Goal: Information Seeking & Learning: Learn about a topic

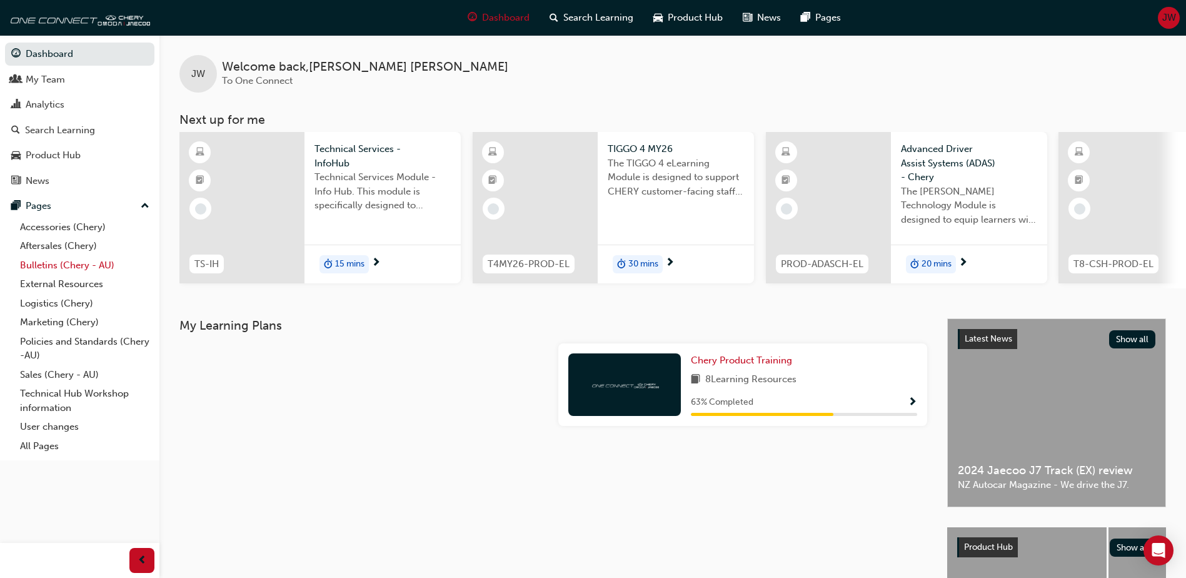
click at [51, 266] on link "Bulletins (Chery - AU)" at bounding box center [84, 265] width 139 height 19
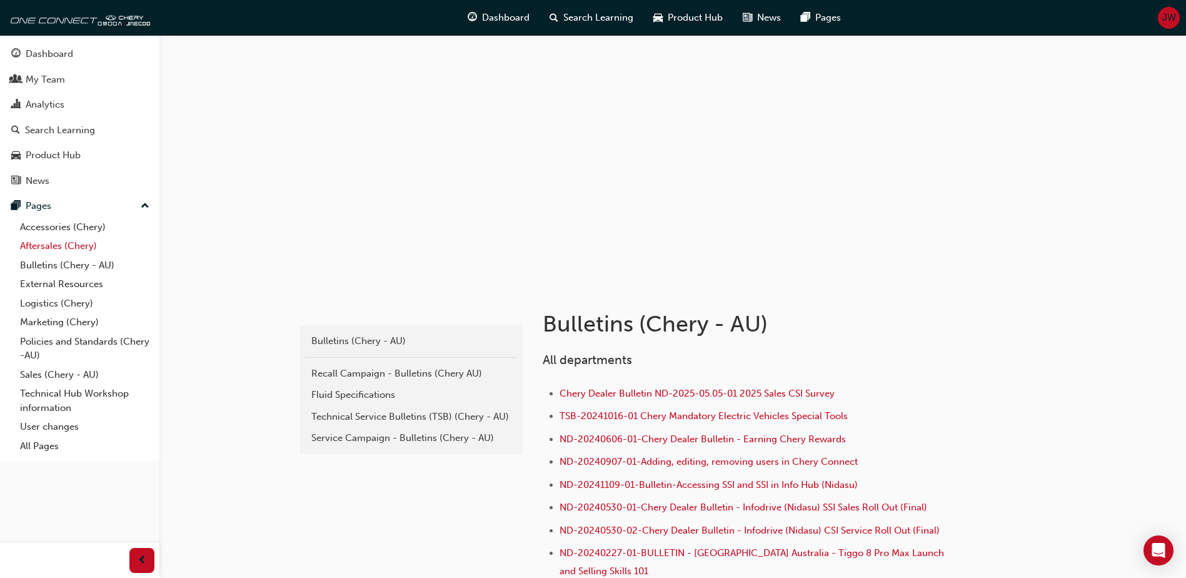
click at [62, 249] on link "Aftersales (Chery)" at bounding box center [84, 245] width 139 height 19
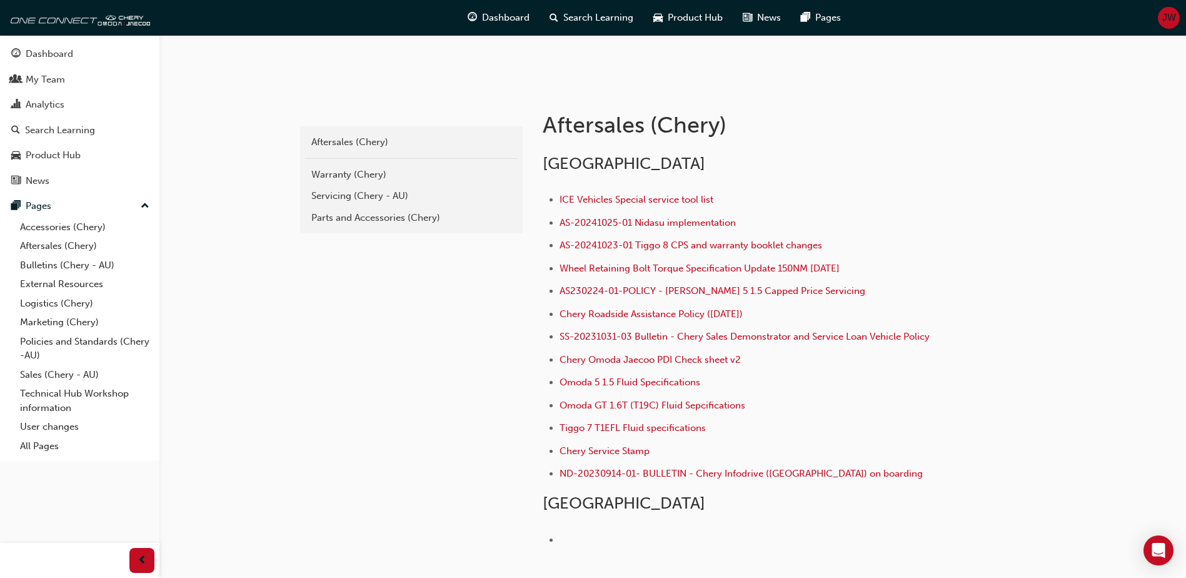
scroll to position [250, 0]
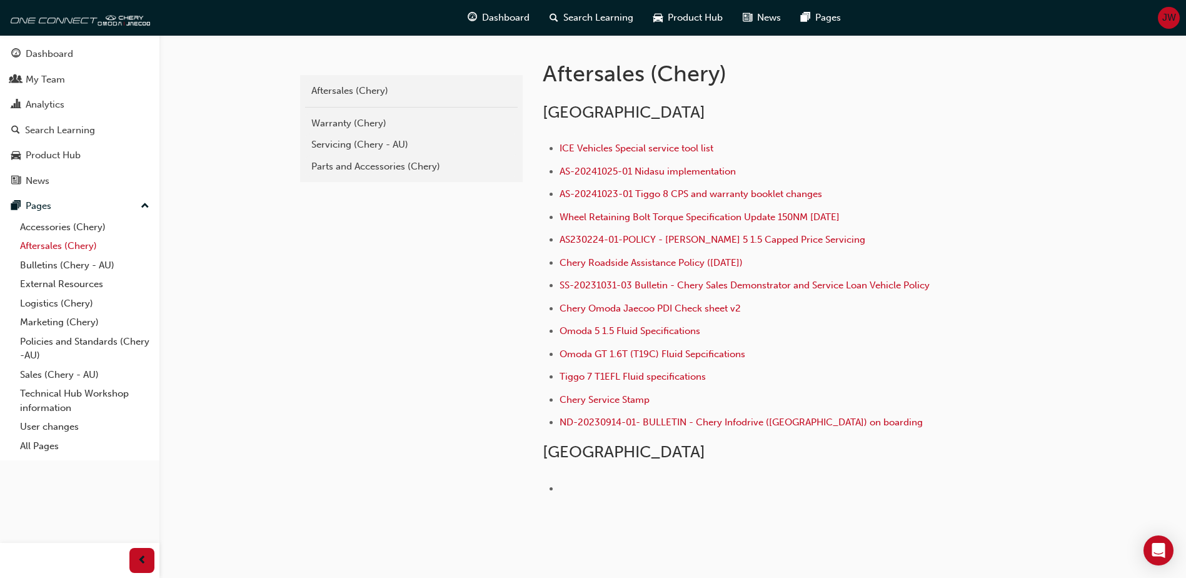
click at [46, 248] on link "Aftersales (Chery)" at bounding box center [84, 245] width 139 height 19
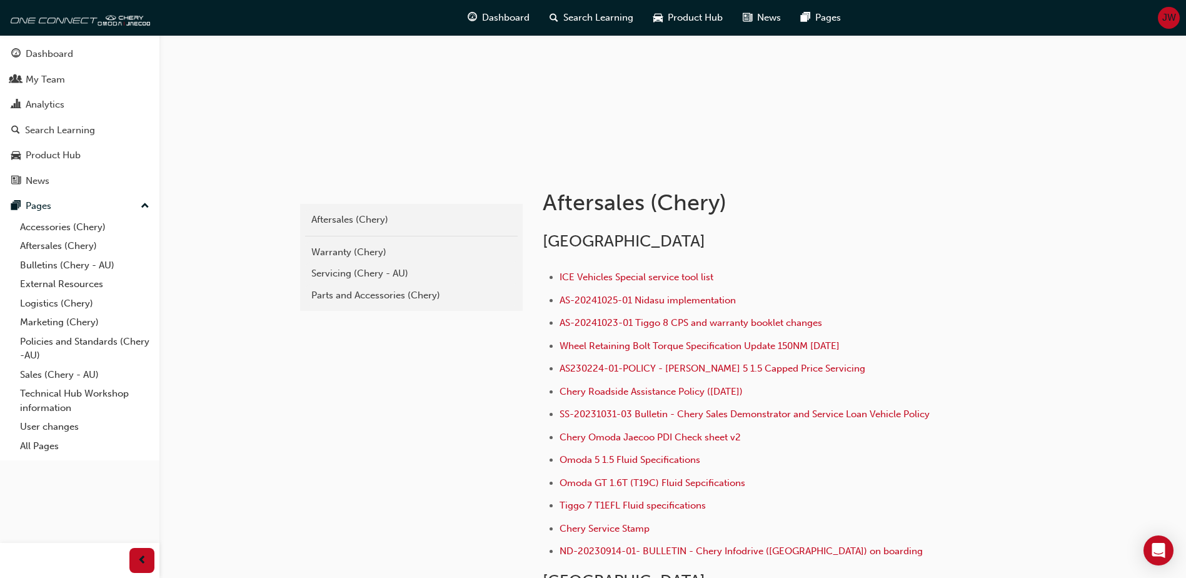
scroll to position [116, 0]
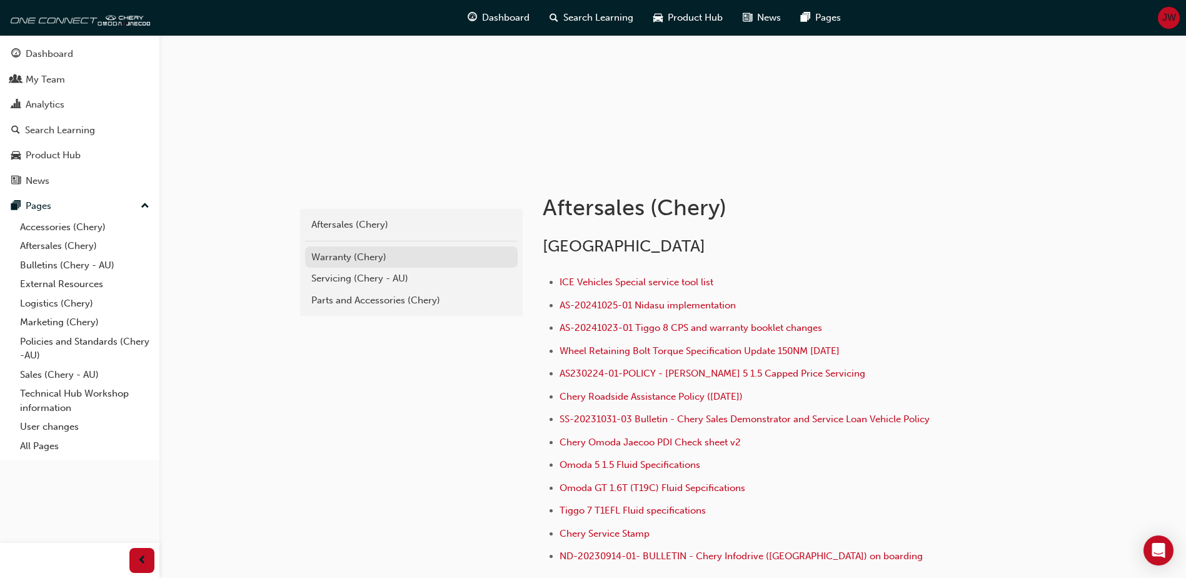
click at [336, 253] on div "Warranty (Chery)" at bounding box center [411, 257] width 200 height 14
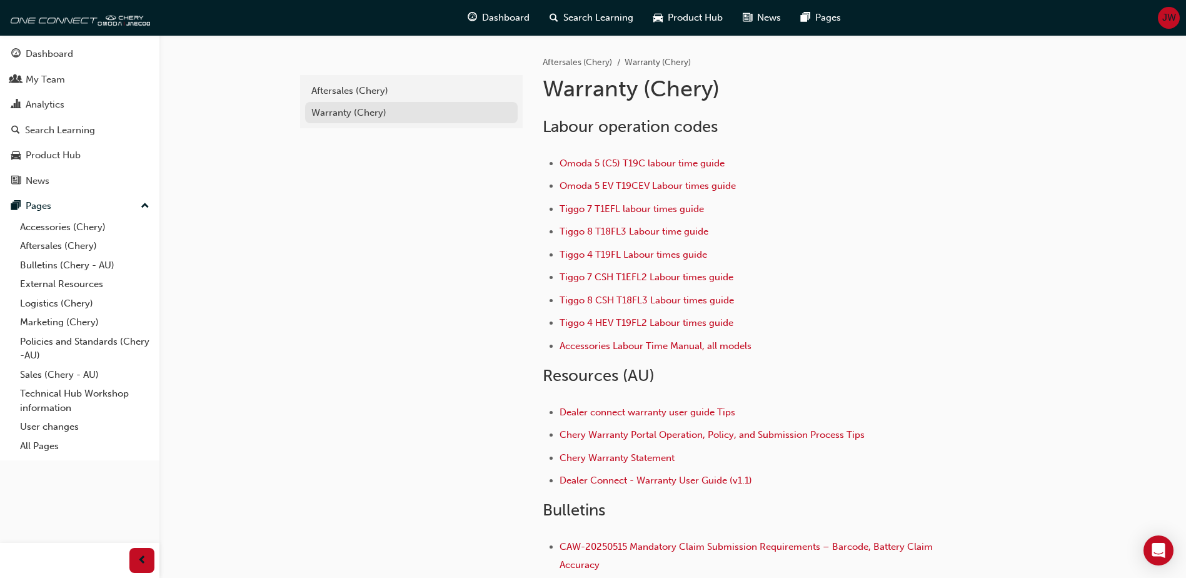
click at [326, 113] on div "Warranty (Chery)" at bounding box center [411, 113] width 200 height 14
click at [331, 111] on div "Warranty (Chery)" at bounding box center [411, 113] width 200 height 14
click at [325, 88] on div "Aftersales (Chery)" at bounding box center [411, 91] width 200 height 14
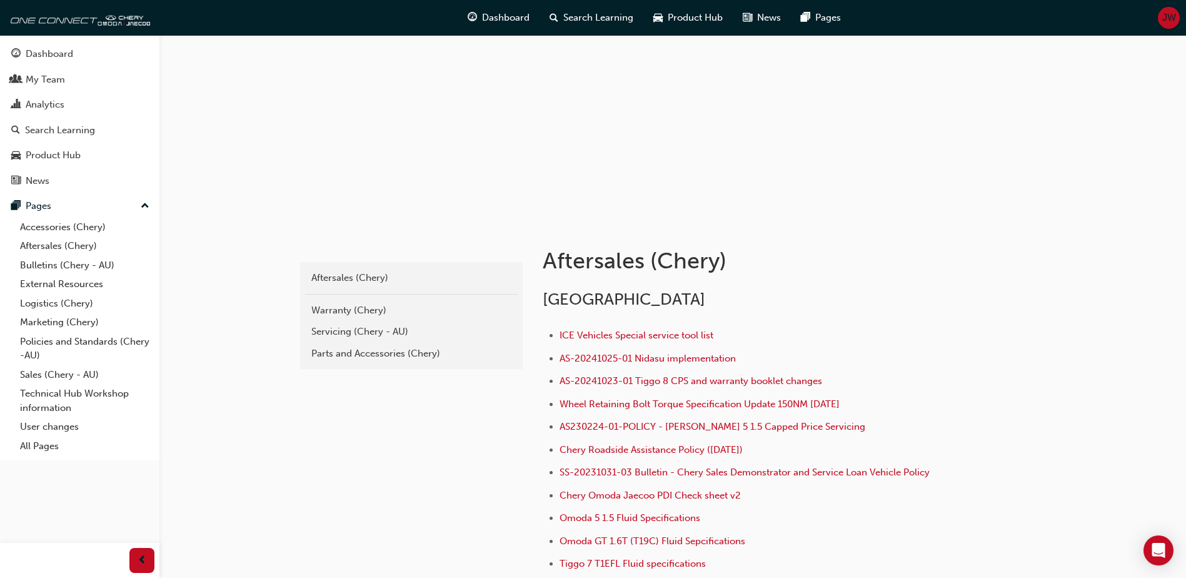
scroll to position [63, 0]
click at [341, 309] on div "Warranty (Chery)" at bounding box center [411, 311] width 200 height 14
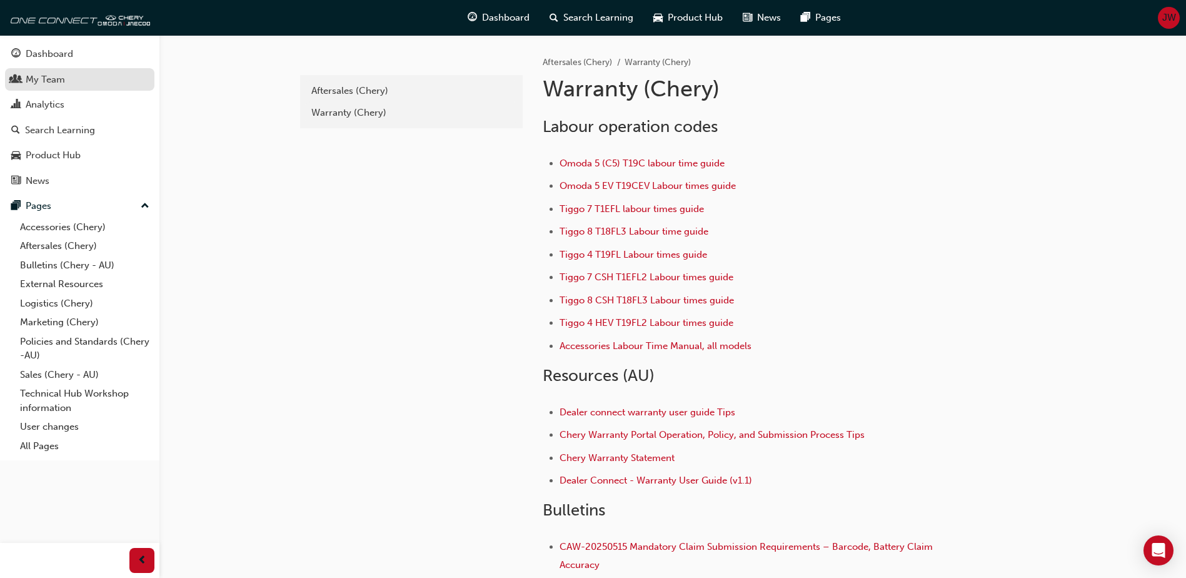
click at [48, 78] on div "My Team" at bounding box center [45, 80] width 39 height 14
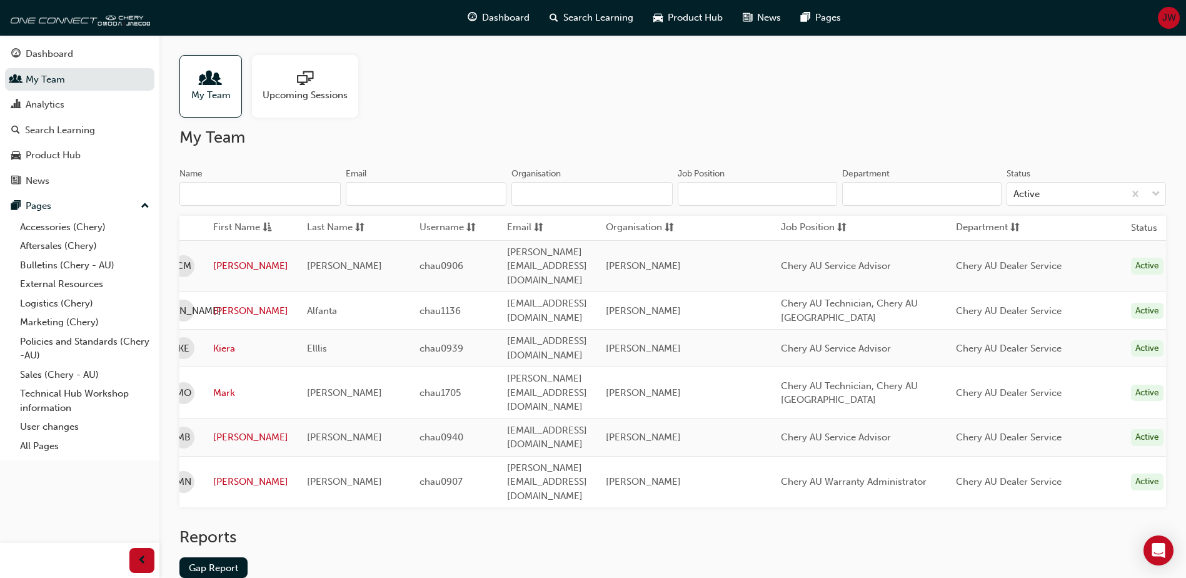
scroll to position [0, 25]
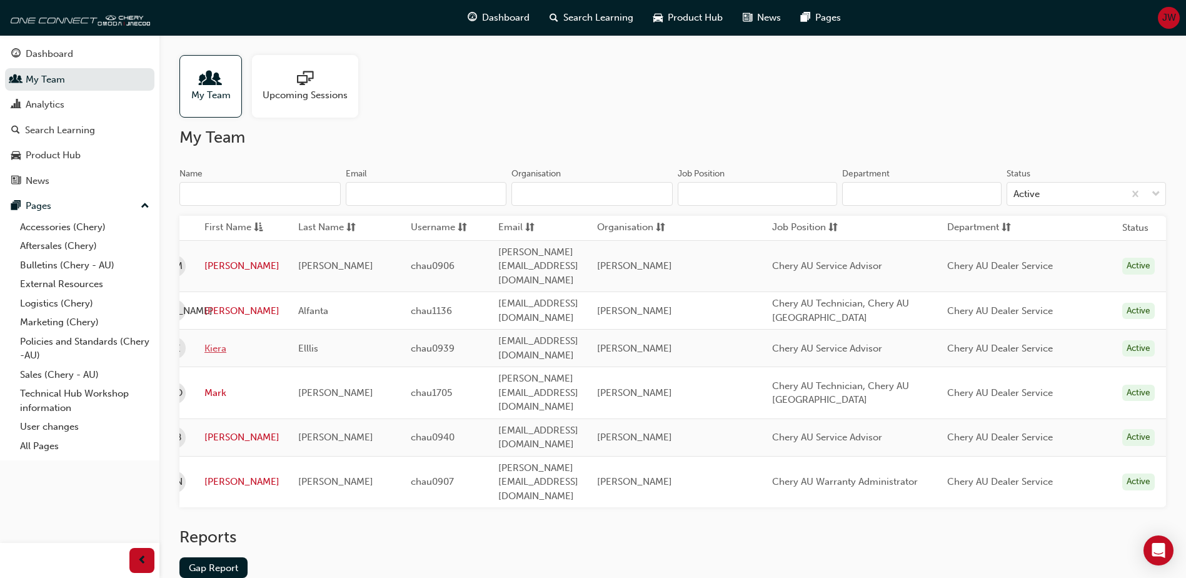
click at [214, 341] on link "Kiera" at bounding box center [241, 348] width 75 height 14
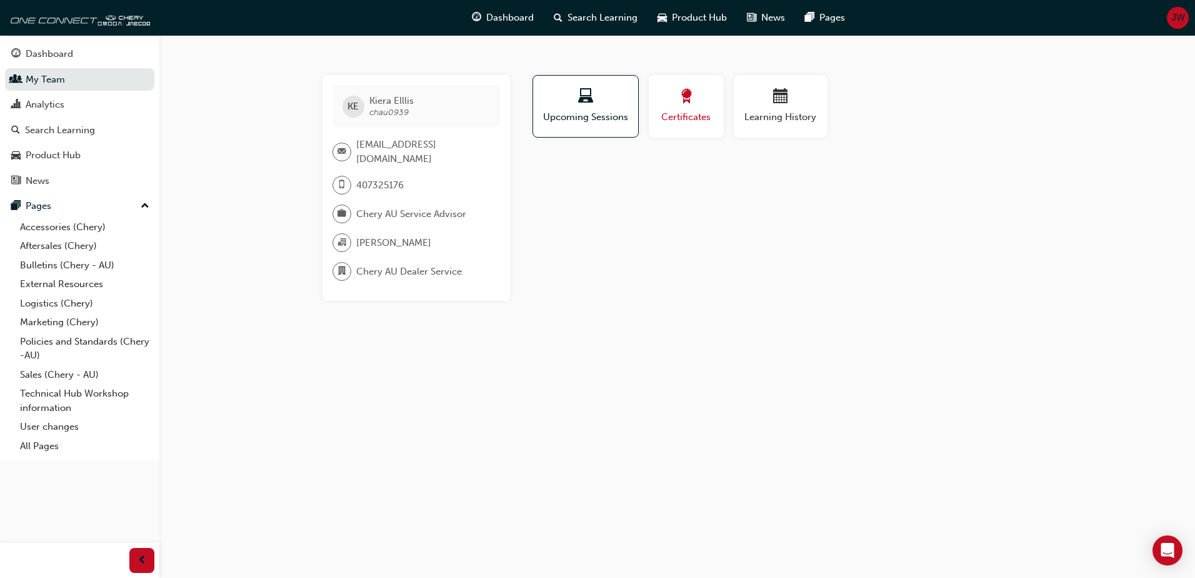
click at [691, 114] on span "Certificates" at bounding box center [686, 117] width 56 height 14
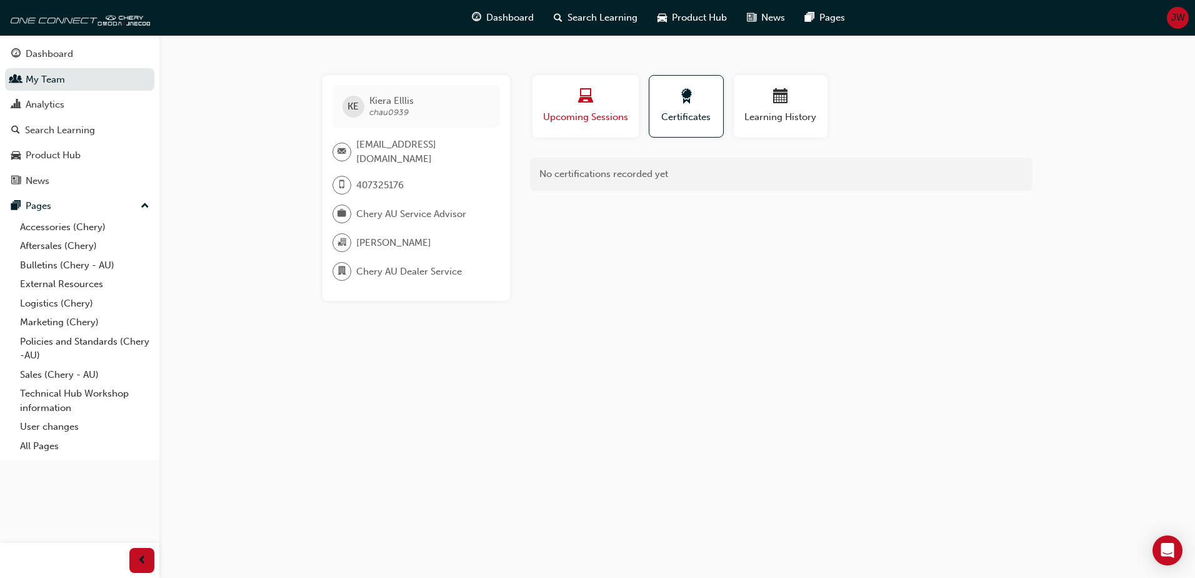
click at [594, 111] on span "Upcoming Sessions" at bounding box center [586, 117] width 88 height 14
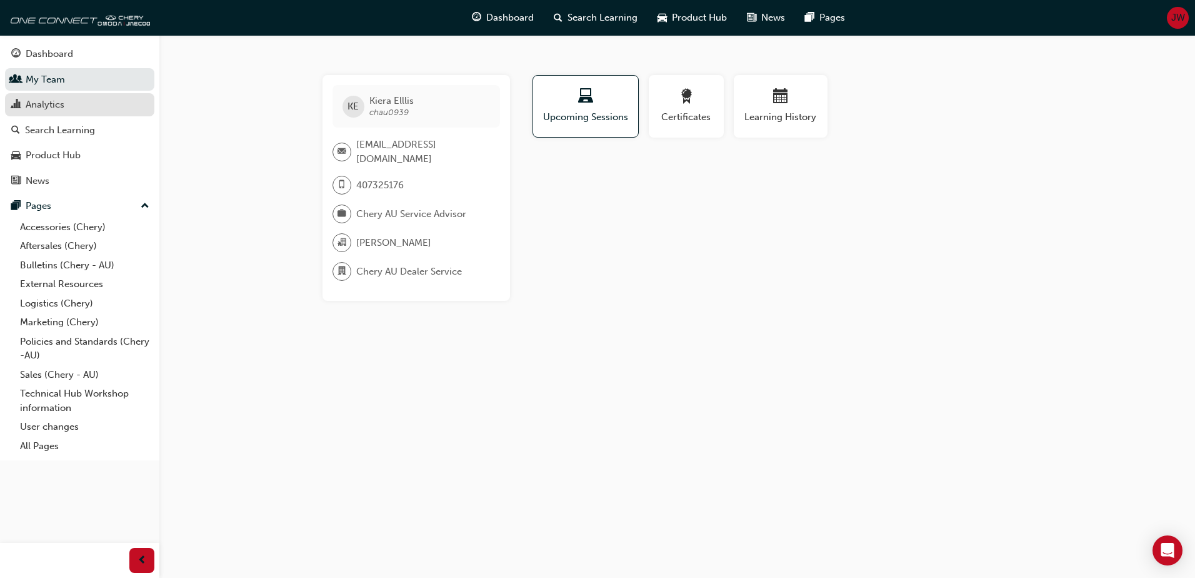
click at [52, 106] on div "Analytics" at bounding box center [45, 105] width 39 height 14
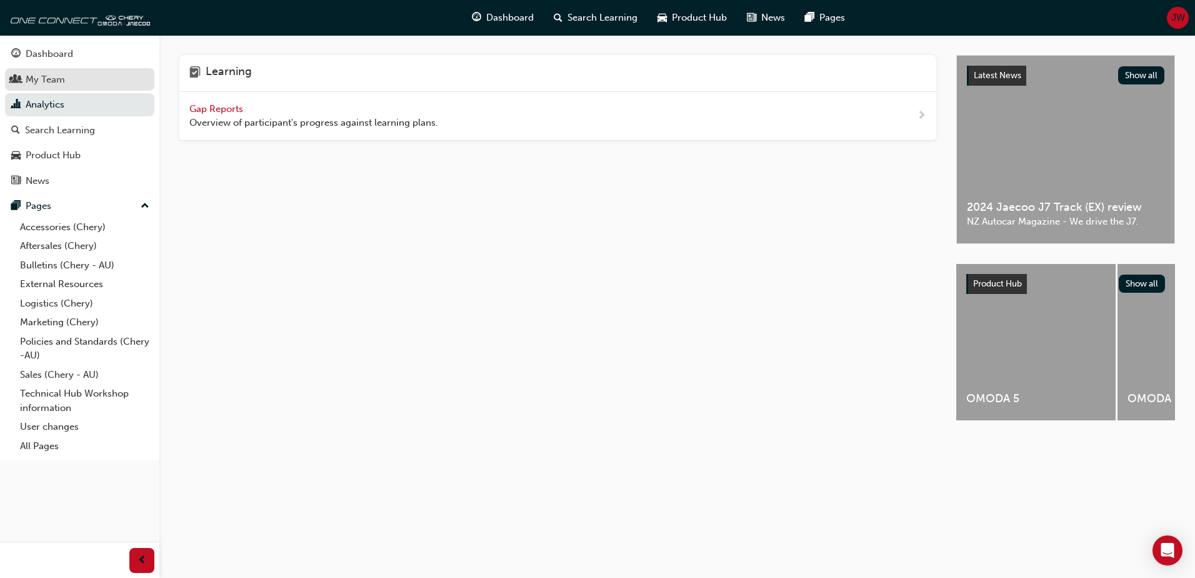
click at [48, 84] on div "My Team" at bounding box center [45, 80] width 39 height 14
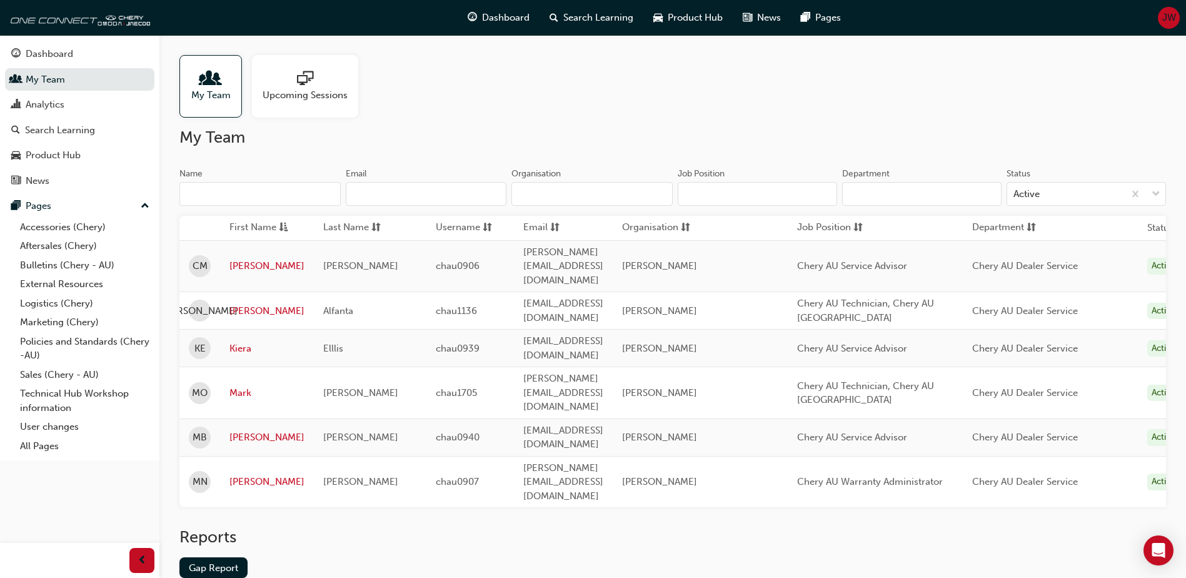
click at [301, 188] on input "Name" at bounding box center [259, 194] width 161 height 24
click at [953, 341] on div "Chery AU Service Advisor" at bounding box center [875, 348] width 156 height 14
click at [246, 341] on link "Kiera" at bounding box center [266, 348] width 75 height 14
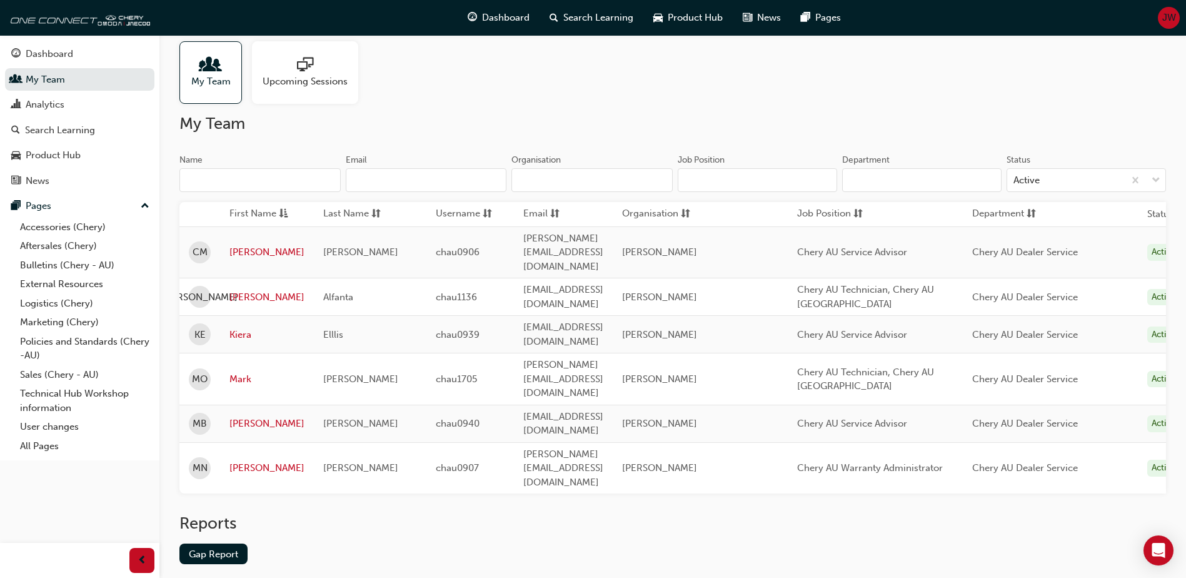
click at [211, 77] on span "My Team" at bounding box center [210, 81] width 39 height 14
click at [236, 328] on link "Kiera" at bounding box center [266, 335] width 75 height 14
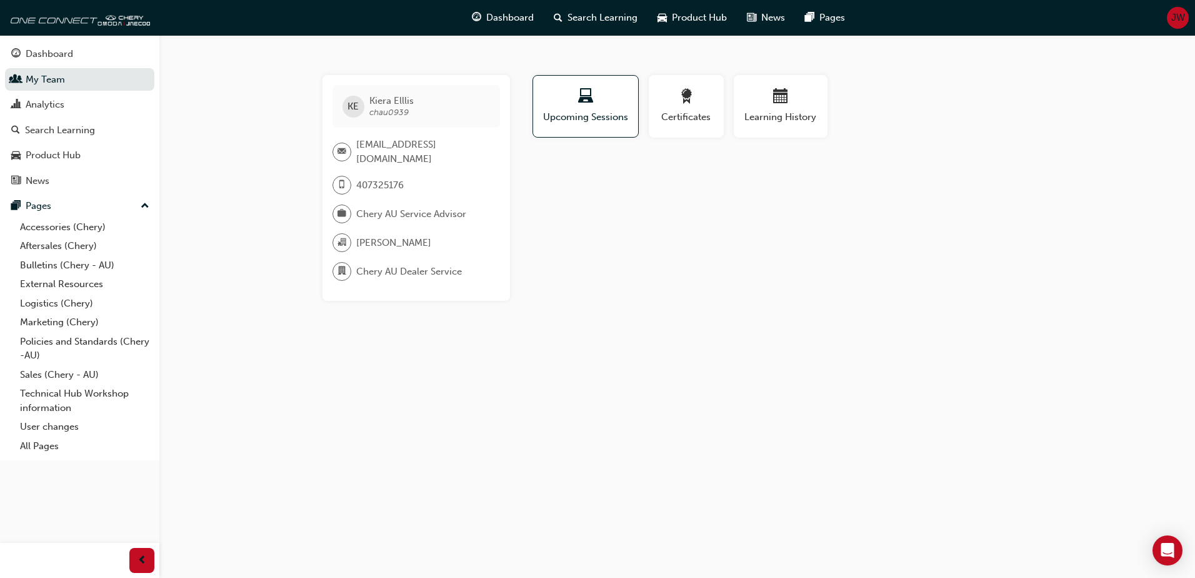
click at [344, 208] on span "briefcase-icon" at bounding box center [342, 214] width 9 height 16
click at [392, 207] on span "Chery AU Service Advisor" at bounding box center [411, 214] width 110 height 14
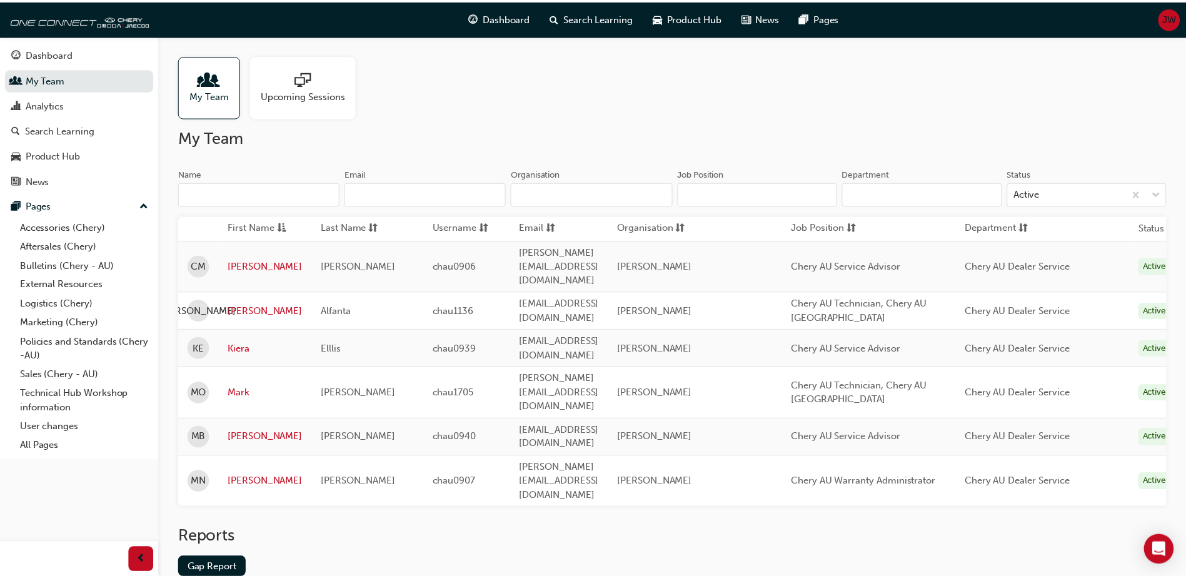
scroll to position [14, 0]
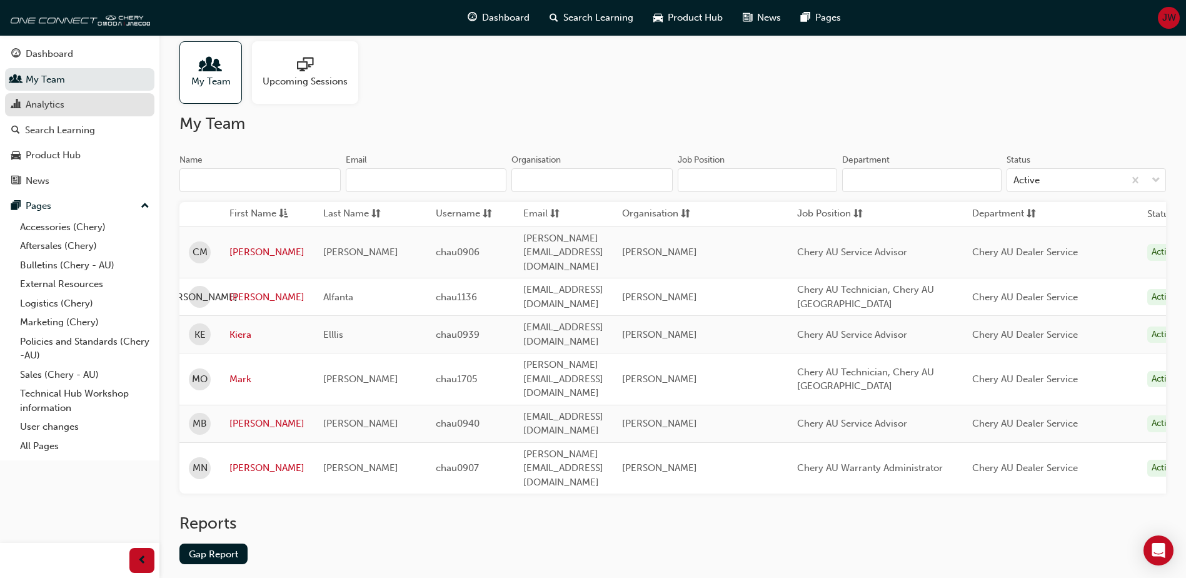
click at [73, 114] on link "Analytics" at bounding box center [79, 104] width 149 height 23
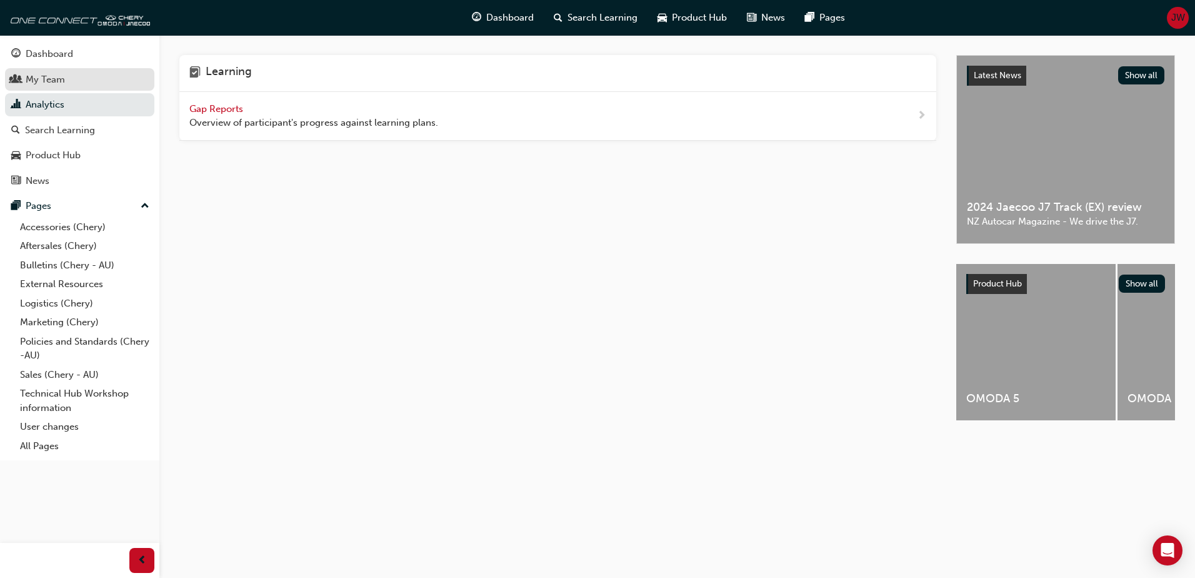
click at [23, 72] on div "My Team" at bounding box center [79, 80] width 137 height 16
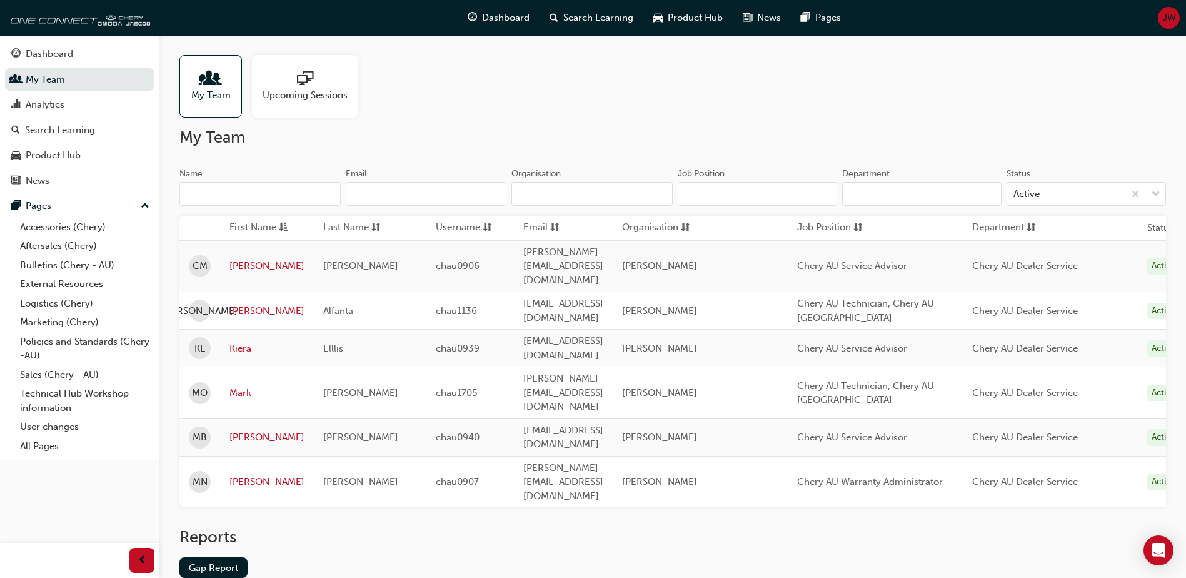
scroll to position [14, 0]
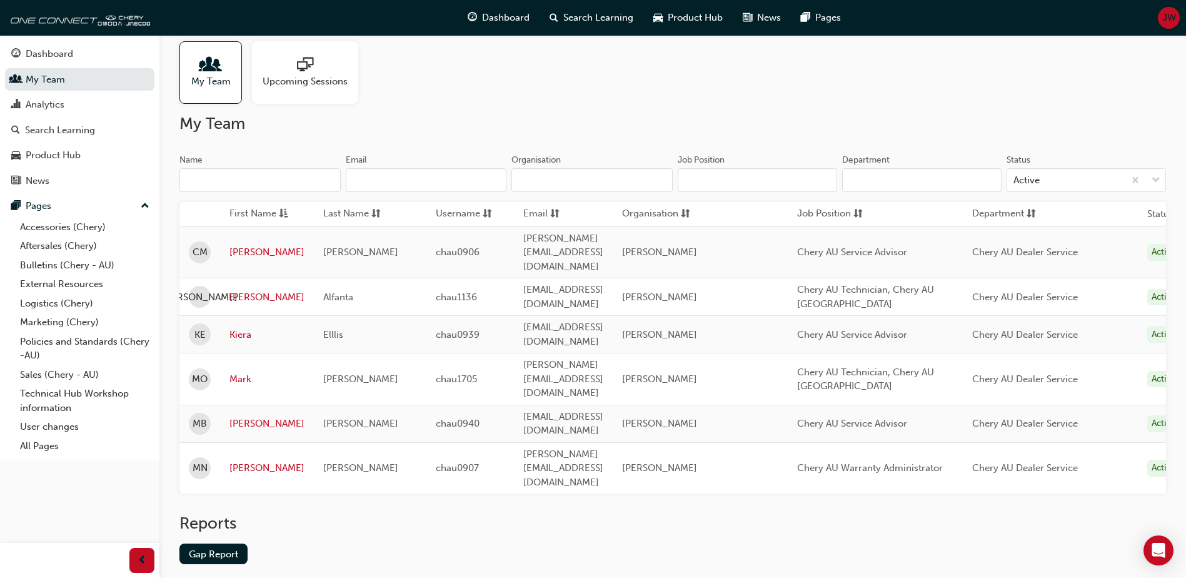
click at [237, 185] on input "Name" at bounding box center [259, 180] width 161 height 24
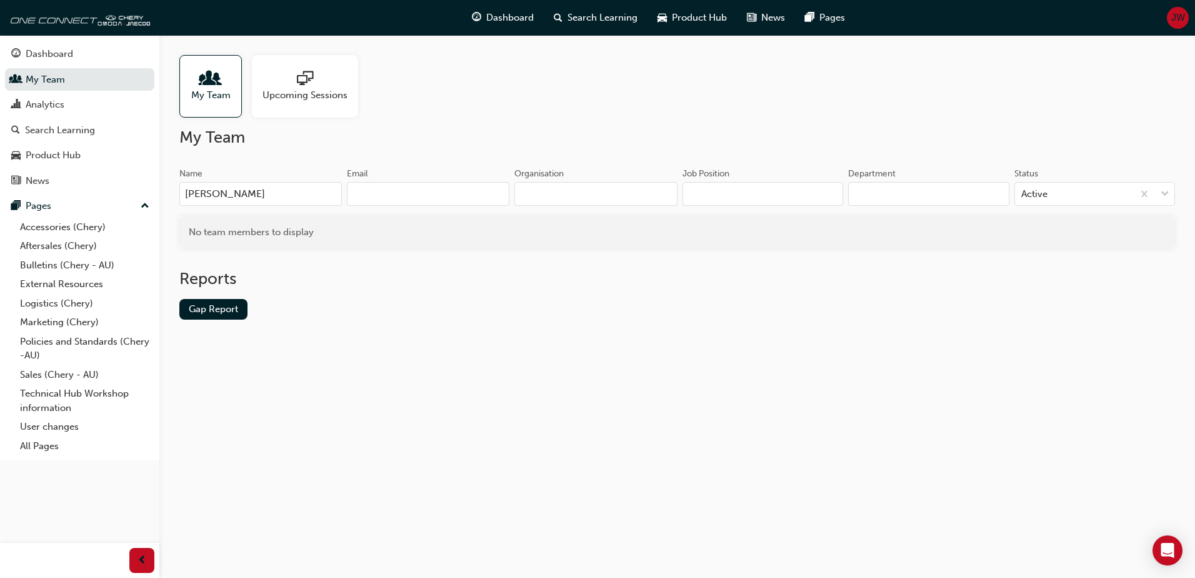
type input "Tanya"
click at [219, 75] on div at bounding box center [210, 80] width 39 height 18
drag, startPoint x: 154, startPoint y: 211, endPoint x: 59, endPoint y: 228, distance: 96.4
click at [59, 226] on div "Dashboard My Team Analytics Search Learning Product Hub News Pages Pages Access…" at bounding box center [597, 289] width 1195 height 578
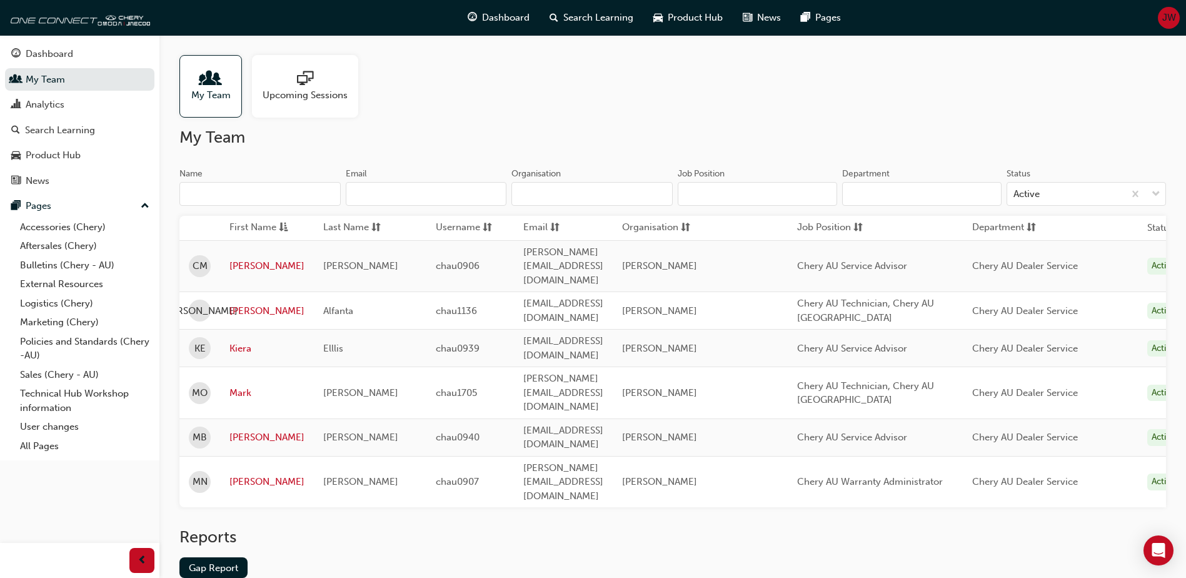
click at [536, 84] on div "My Team Upcoming Sessions" at bounding box center [672, 86] width 987 height 63
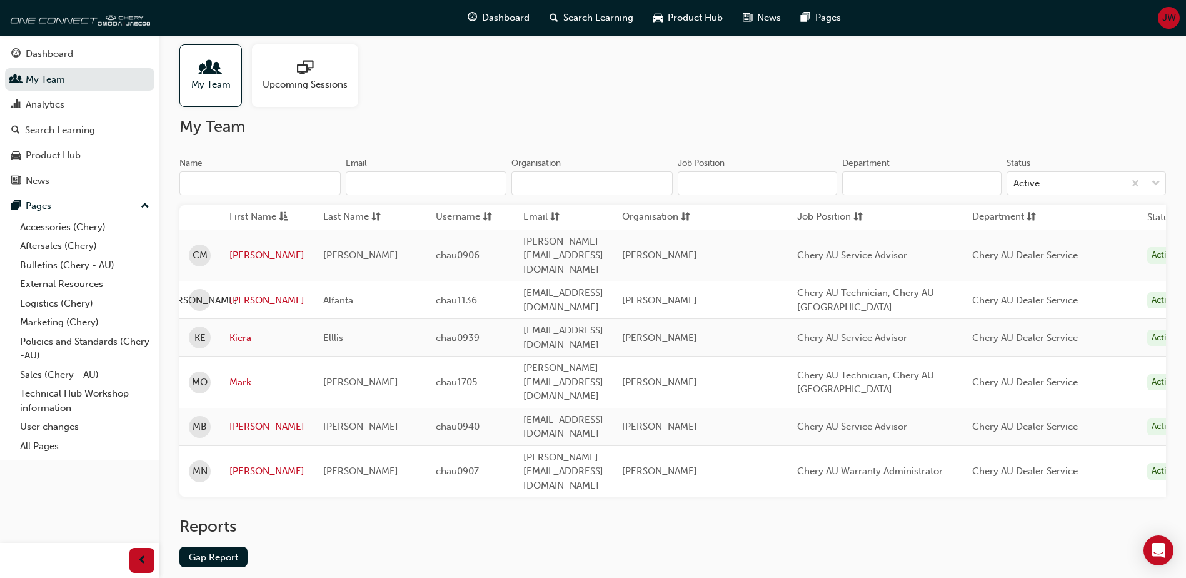
scroll to position [14, 0]
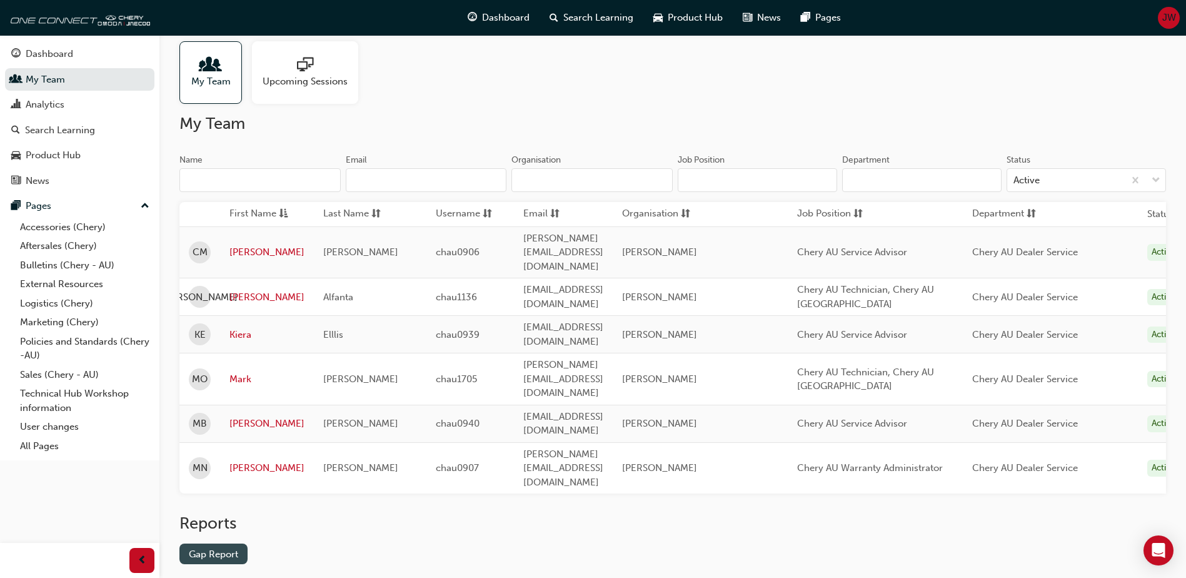
click at [231, 543] on link "Gap Report" at bounding box center [213, 553] width 68 height 21
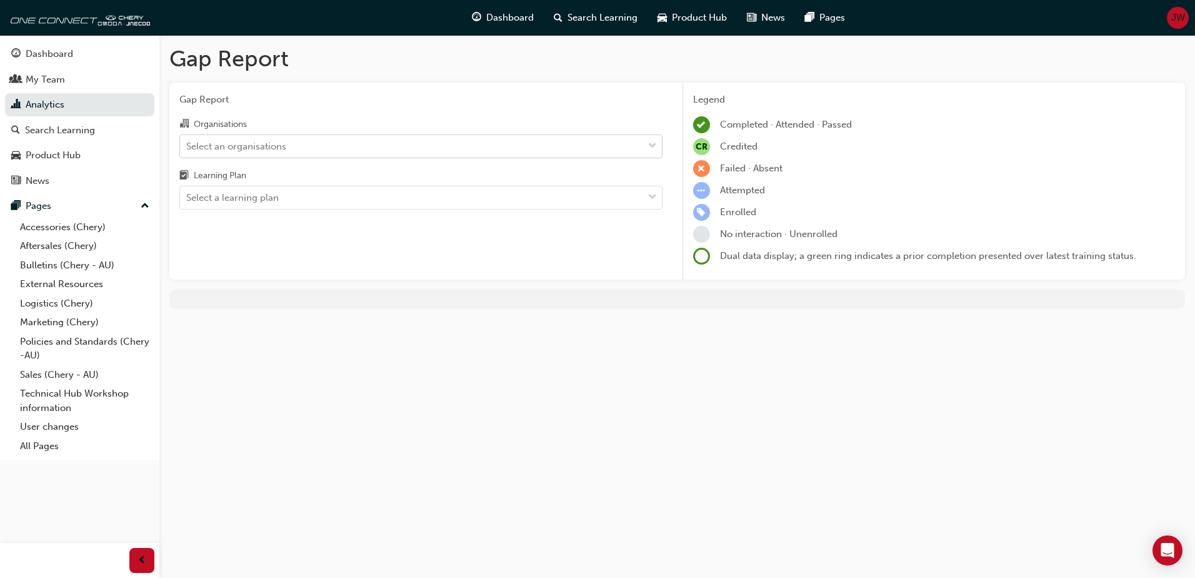
click at [318, 151] on div "Select an organisations" at bounding box center [411, 146] width 463 height 22
click at [188, 151] on input "Organisations Select an organisations" at bounding box center [186, 145] width 1 height 11
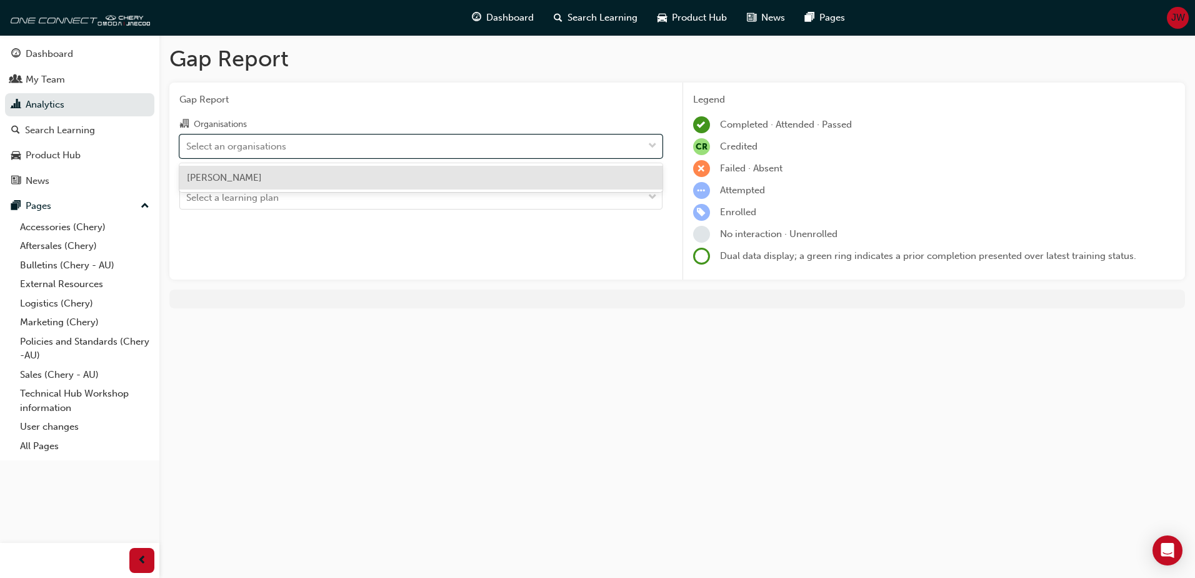
click at [295, 169] on div "[PERSON_NAME]" at bounding box center [420, 178] width 483 height 24
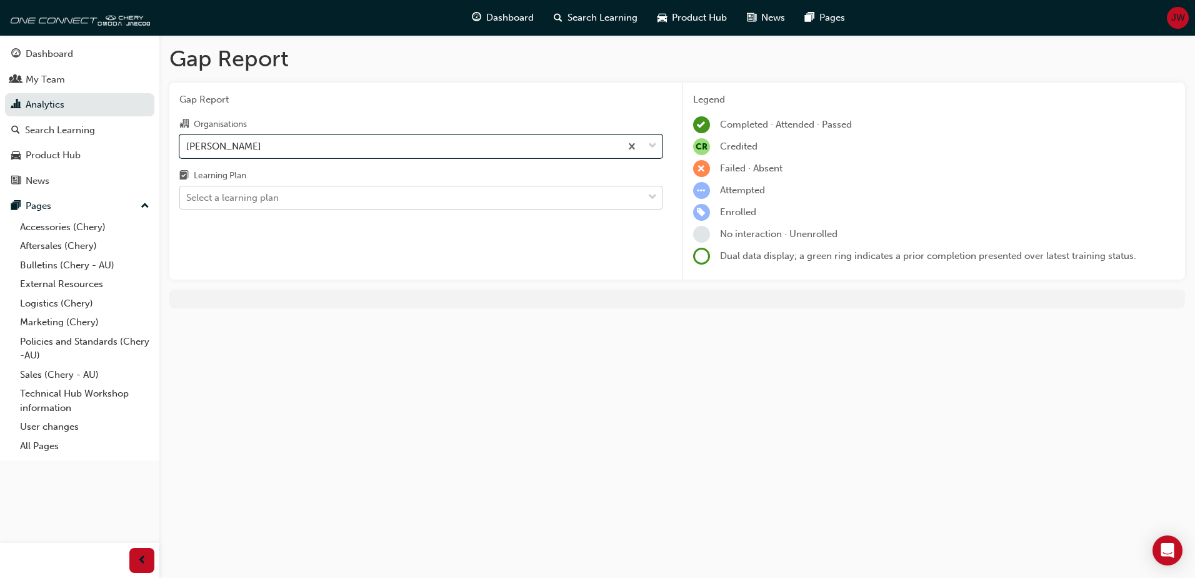
click at [282, 196] on div "Select a learning plan" at bounding box center [411, 198] width 463 height 22
click at [188, 196] on input "Learning Plan Select a learning plan" at bounding box center [186, 197] width 1 height 11
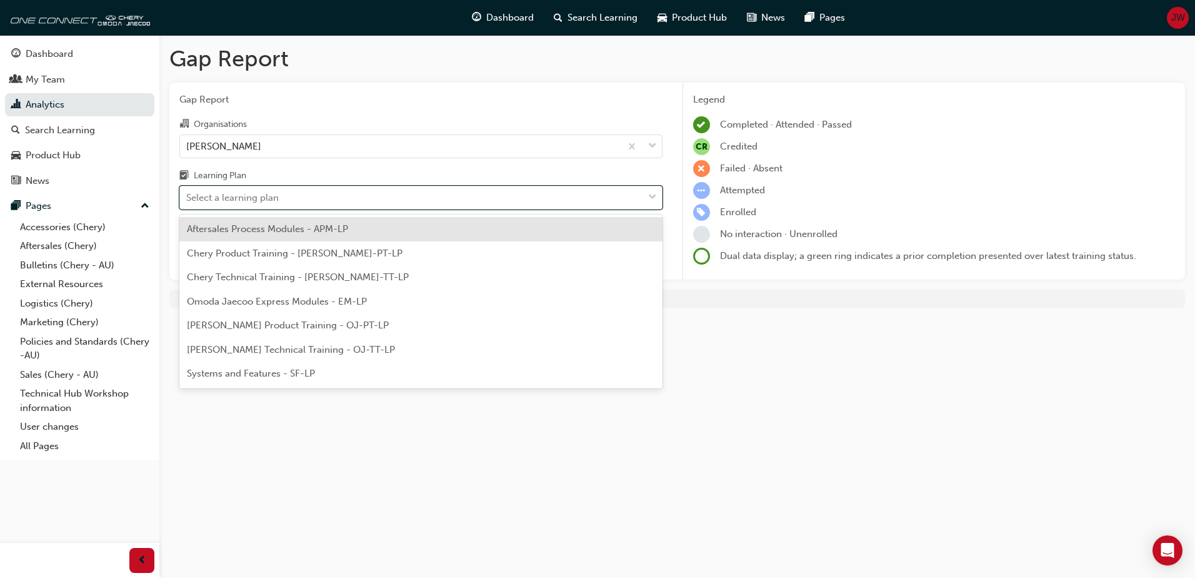
click at [274, 231] on span "Aftersales Process Modules - APM-LP" at bounding box center [267, 228] width 161 height 11
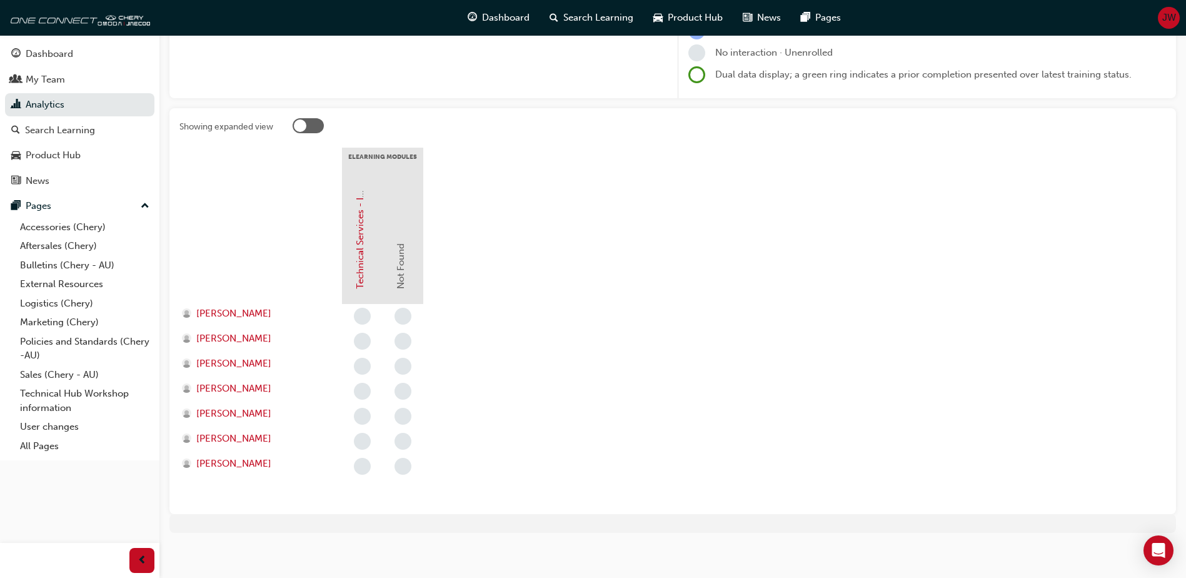
scroll to position [188, 0]
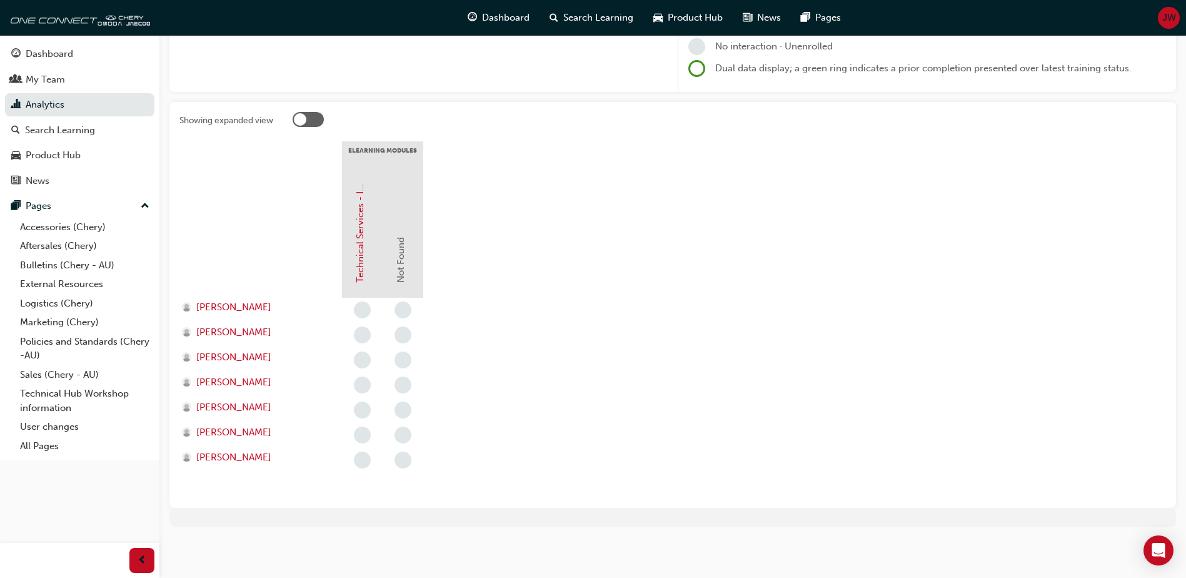
click at [304, 126] on div at bounding box center [308, 119] width 31 height 15
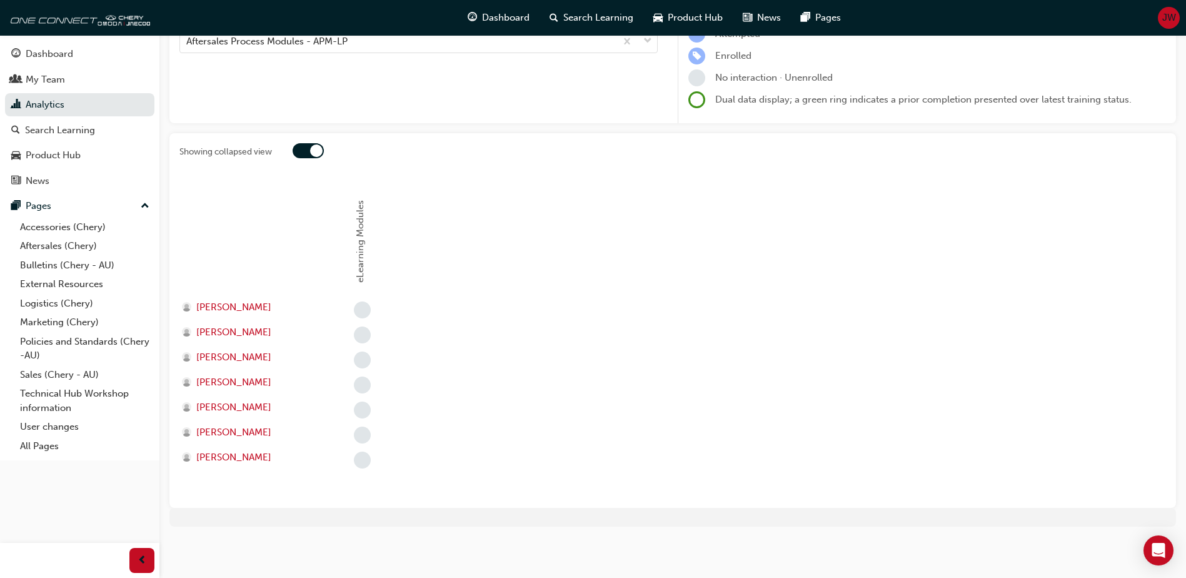
click at [312, 149] on div at bounding box center [316, 150] width 13 height 13
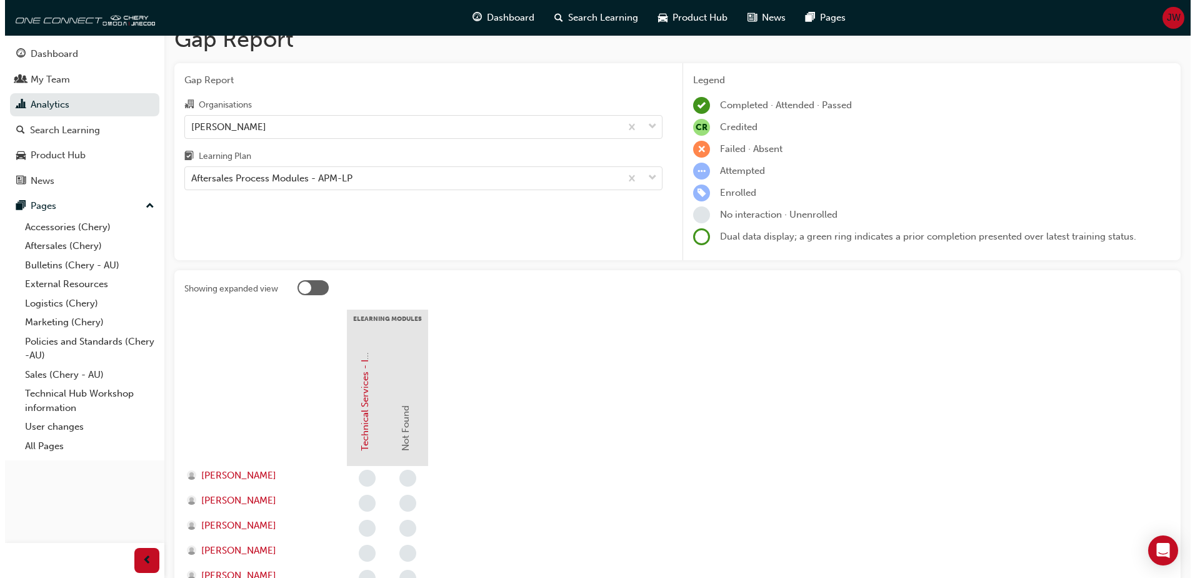
scroll to position [0, 0]
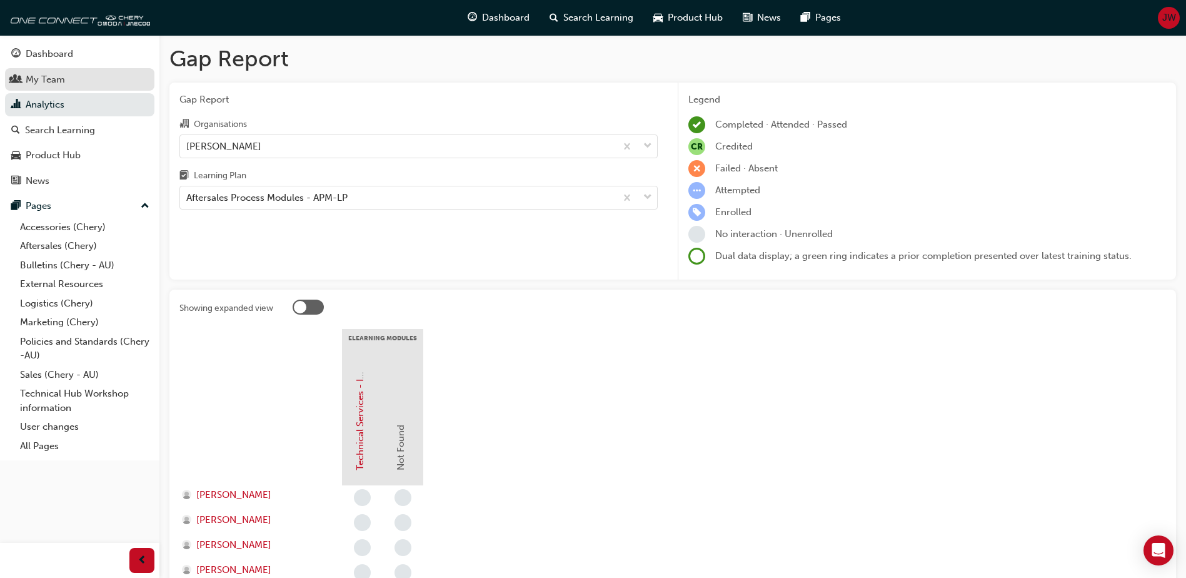
click at [63, 81] on div "My Team" at bounding box center [45, 80] width 39 height 14
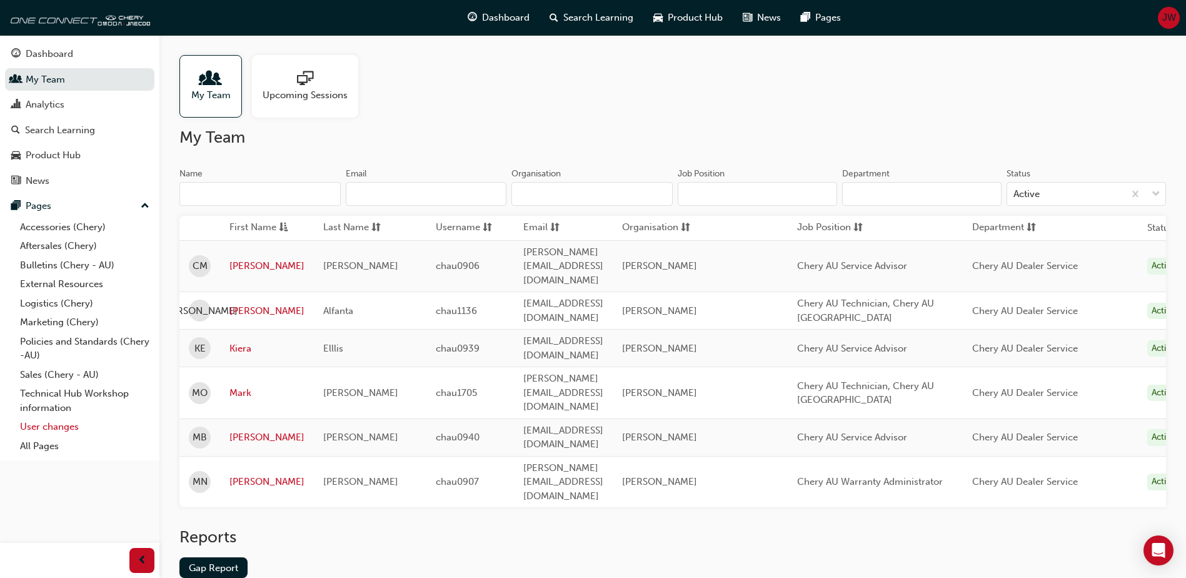
click at [65, 426] on link "User changes" at bounding box center [84, 426] width 139 height 19
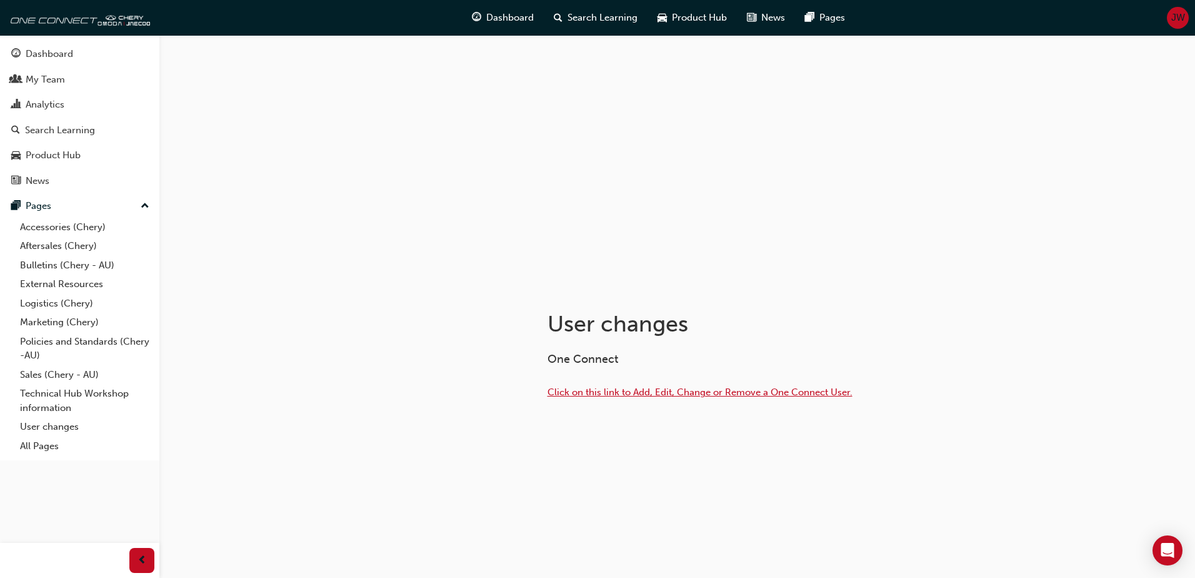
click at [632, 393] on span "Click on this link to Add, Edit, Change or Remove a One Connect User." at bounding box center [700, 391] width 305 height 11
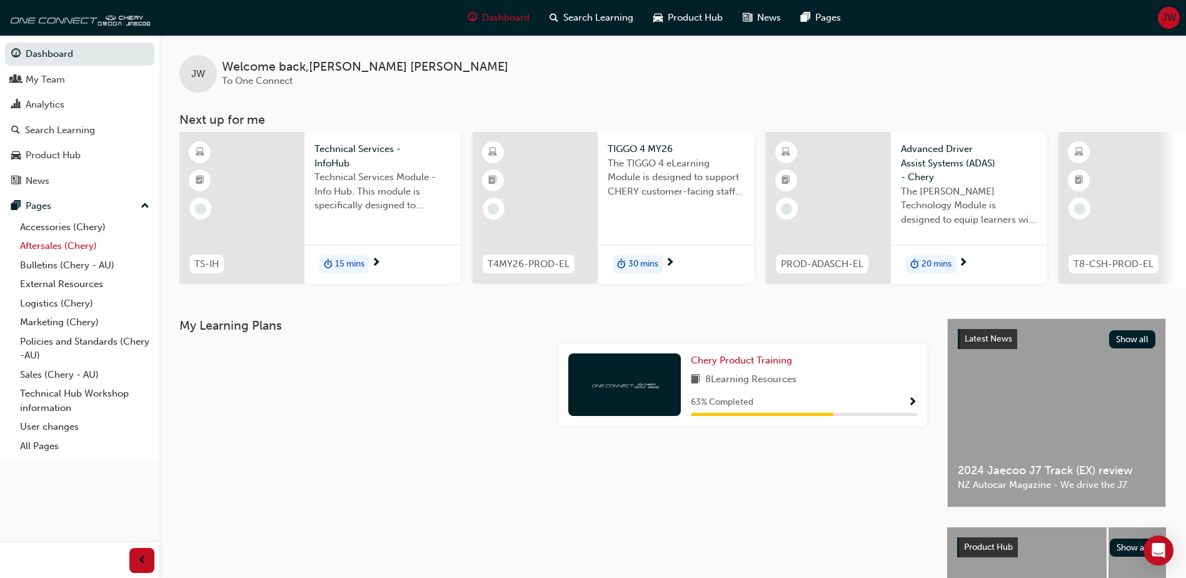
click at [56, 245] on link "Aftersales (Chery)" at bounding box center [84, 245] width 139 height 19
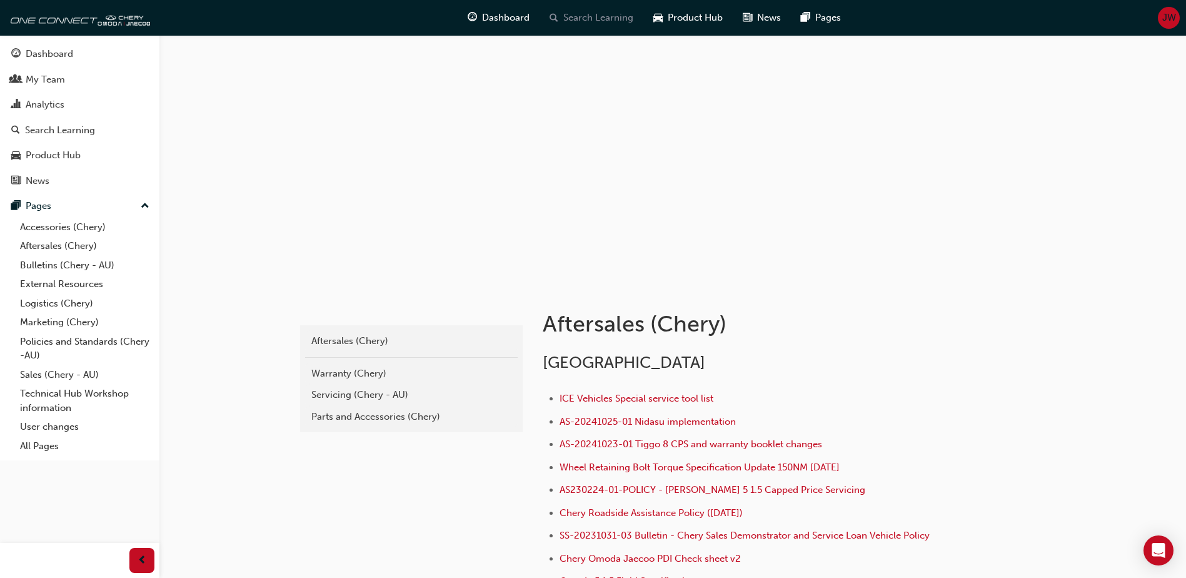
click at [586, 16] on span "Search Learning" at bounding box center [598, 18] width 70 height 14
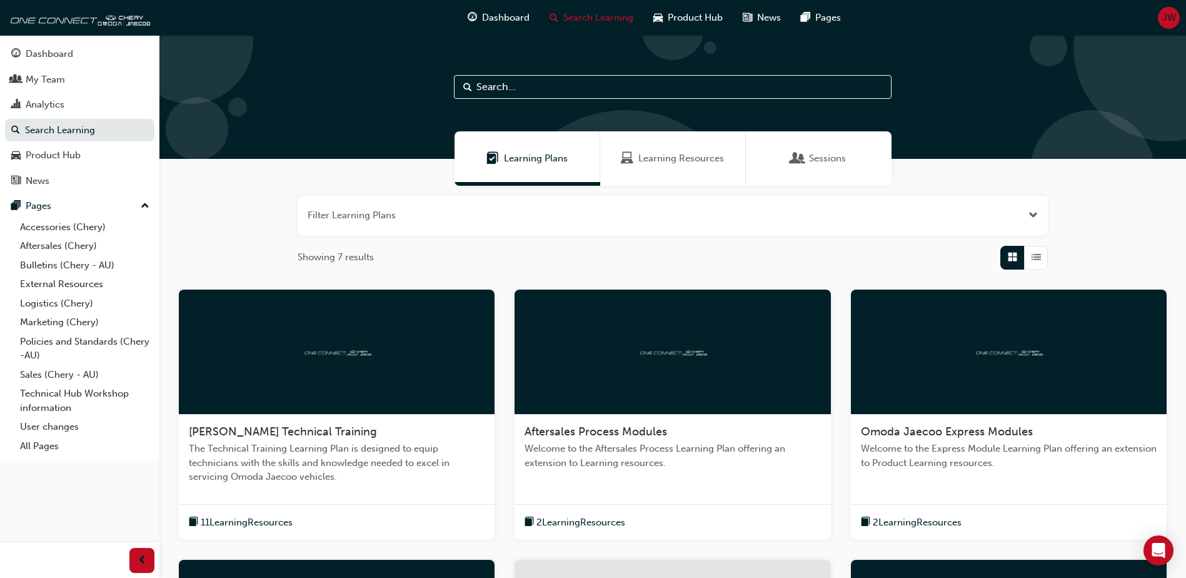
click at [800, 154] on span "Sessions" at bounding box center [797, 158] width 13 height 14
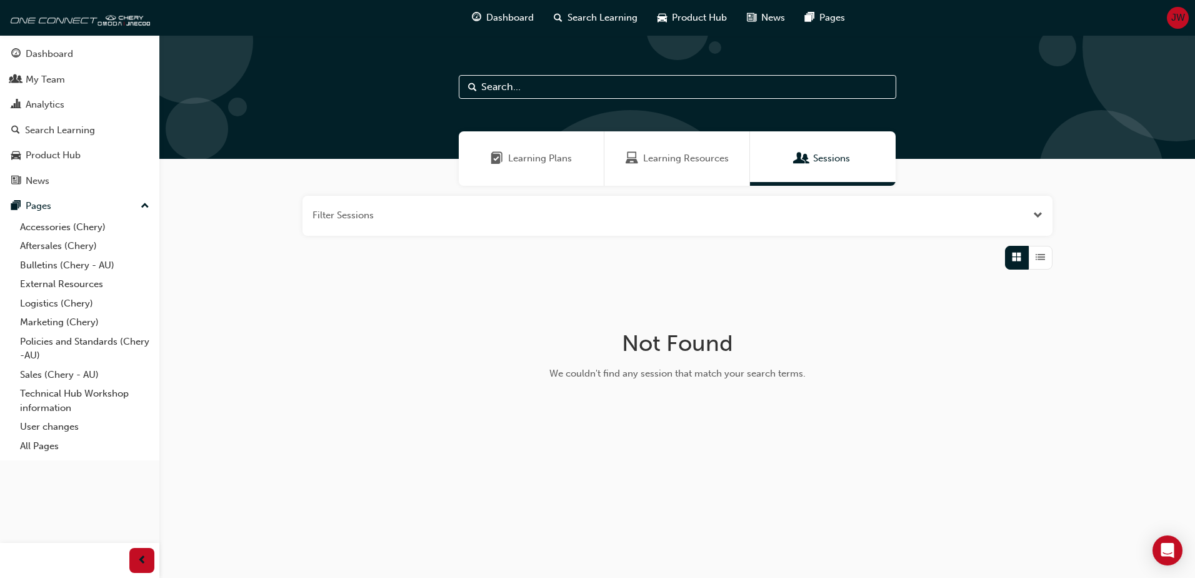
click at [536, 163] on span "Learning Plans" at bounding box center [540, 158] width 64 height 14
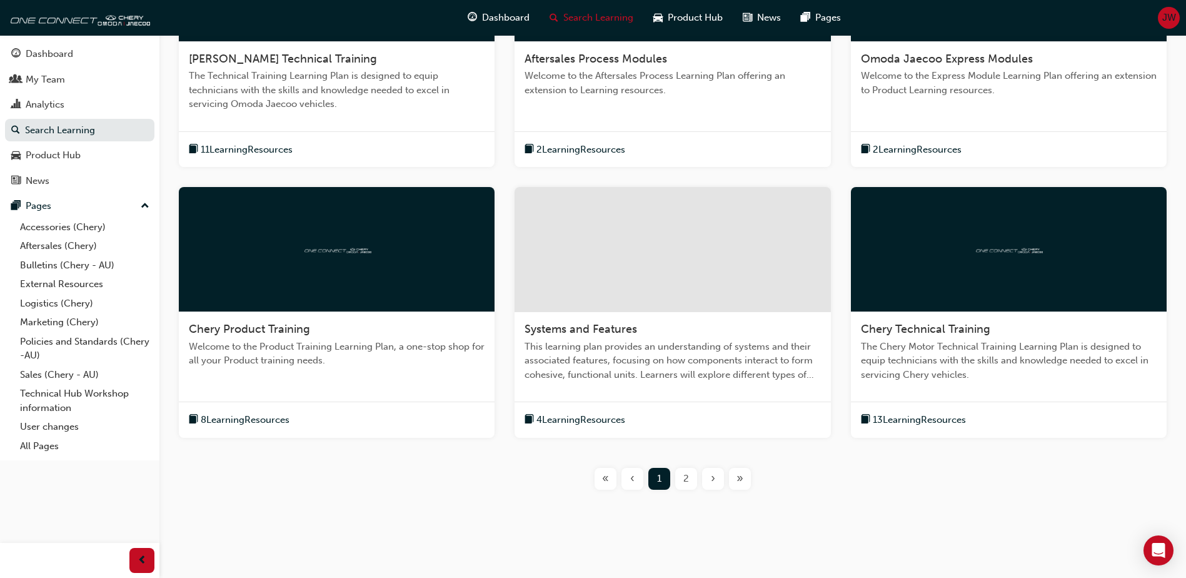
scroll to position [386, 0]
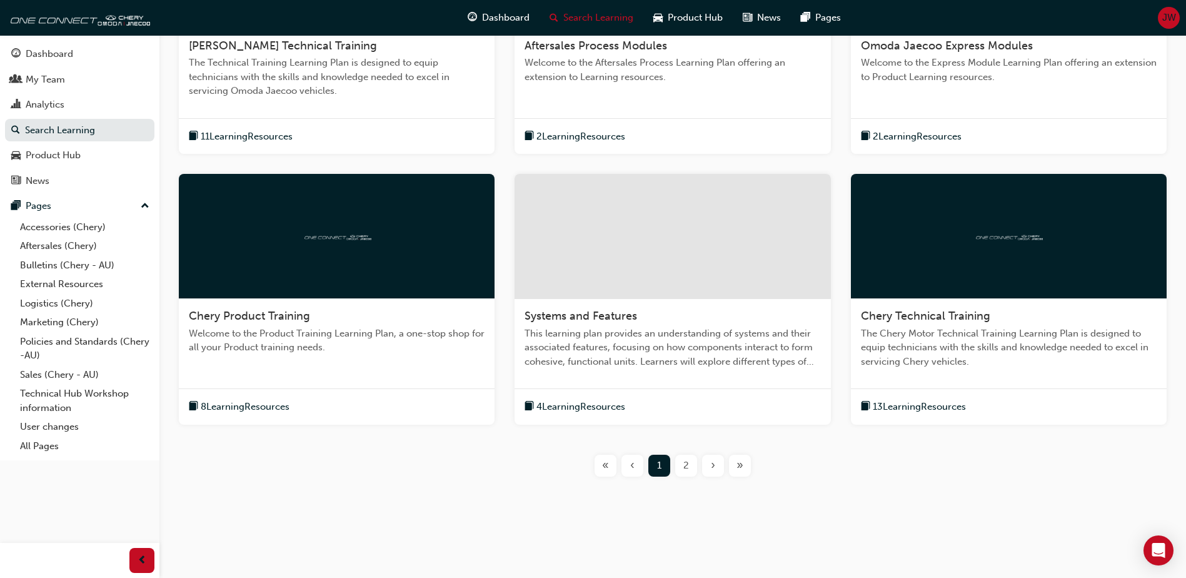
click at [683, 468] on span "2" at bounding box center [686, 465] width 6 height 14
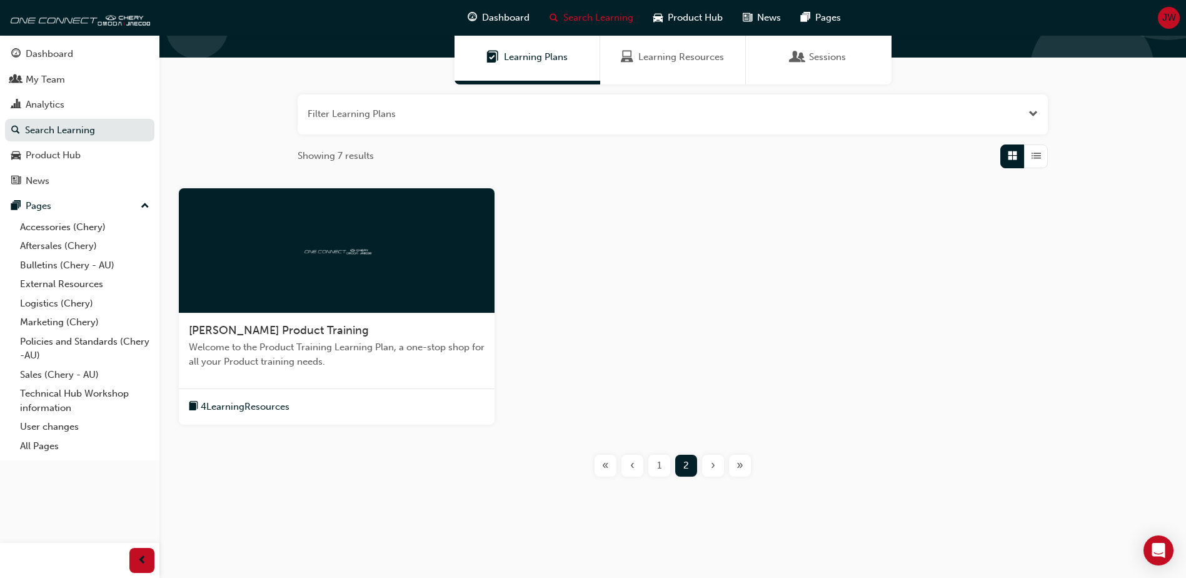
click at [650, 461] on div "1" at bounding box center [659, 466] width 22 height 22
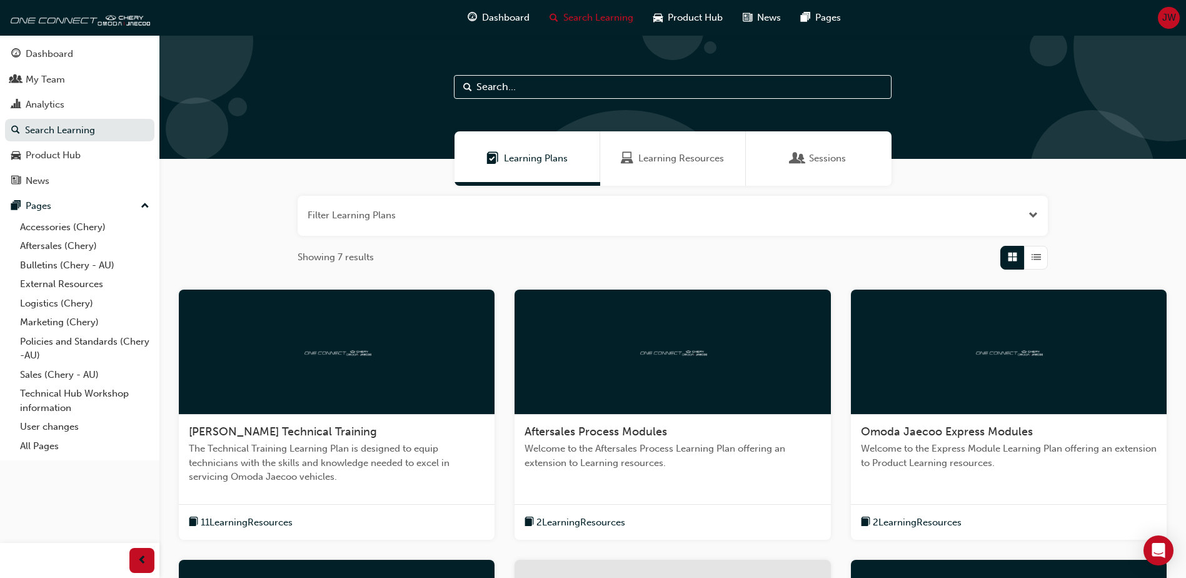
click at [533, 85] on input "text" at bounding box center [673, 87] width 438 height 24
type input "warranty support"
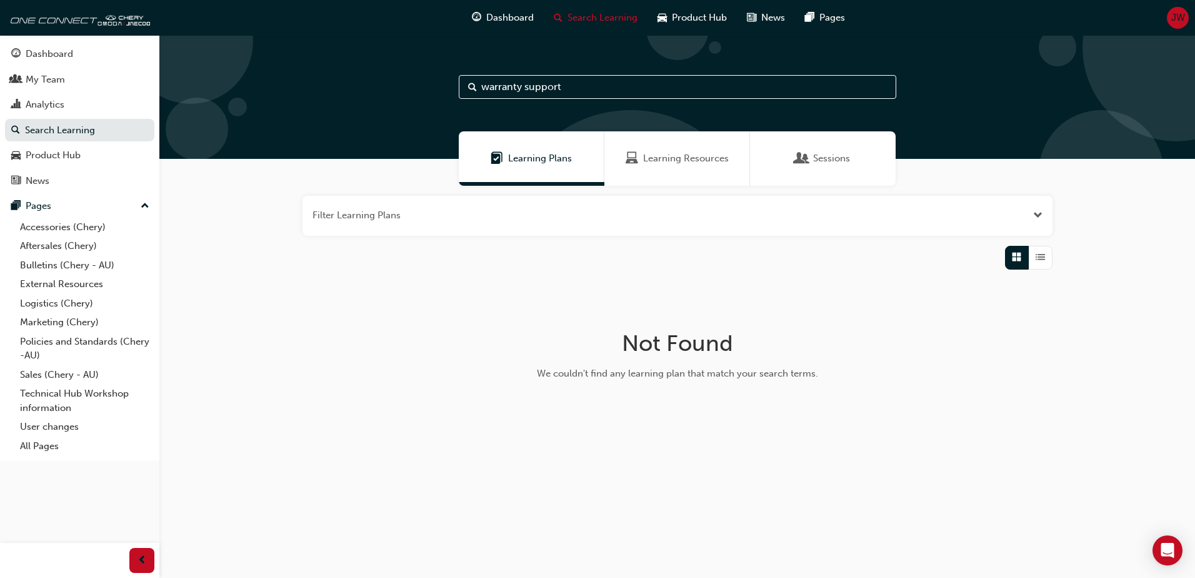
click at [668, 163] on span "Learning Resources" at bounding box center [686, 158] width 86 height 14
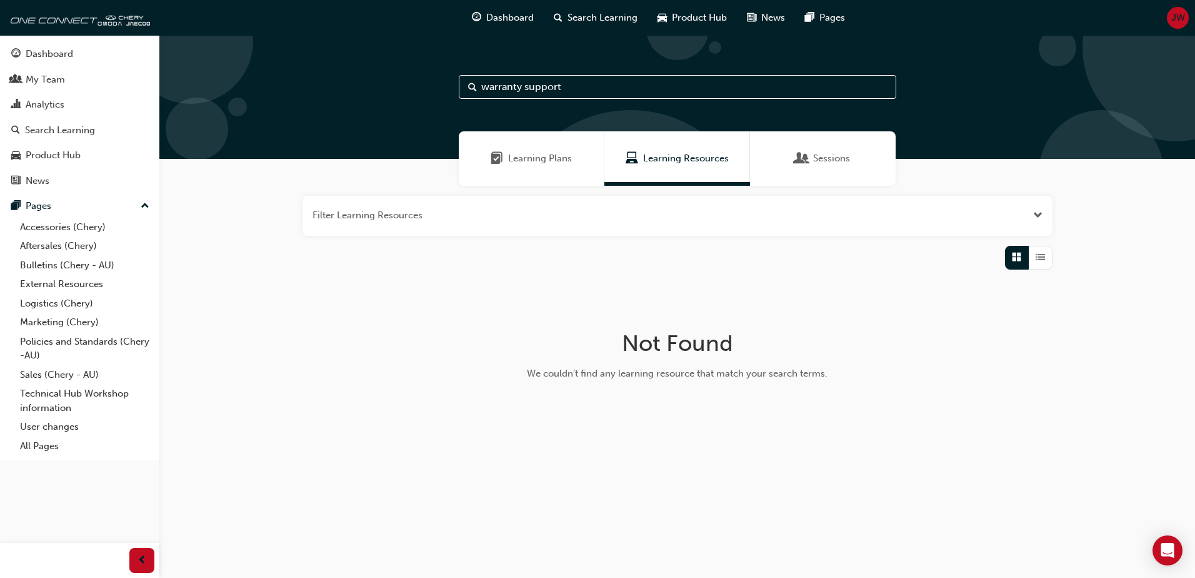
click at [566, 87] on input "warranty support" at bounding box center [678, 87] width 438 height 24
drag, startPoint x: 573, startPoint y: 83, endPoint x: 363, endPoint y: 90, distance: 210.2
click at [363, 90] on div "warranty support" at bounding box center [677, 97] width 1036 height 124
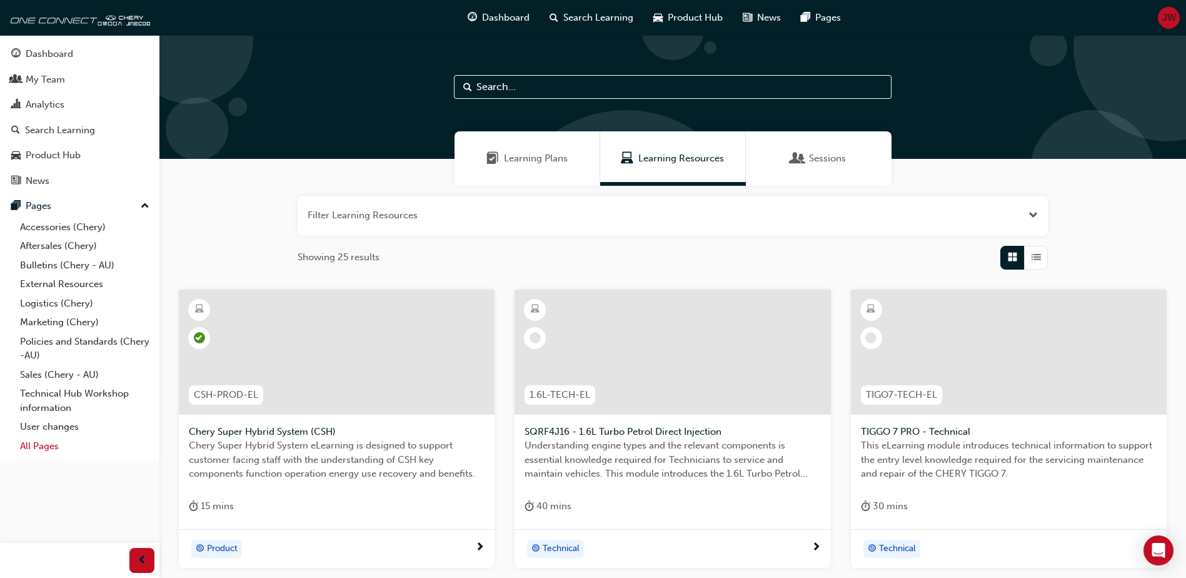
click at [39, 443] on link "All Pages" at bounding box center [84, 445] width 139 height 19
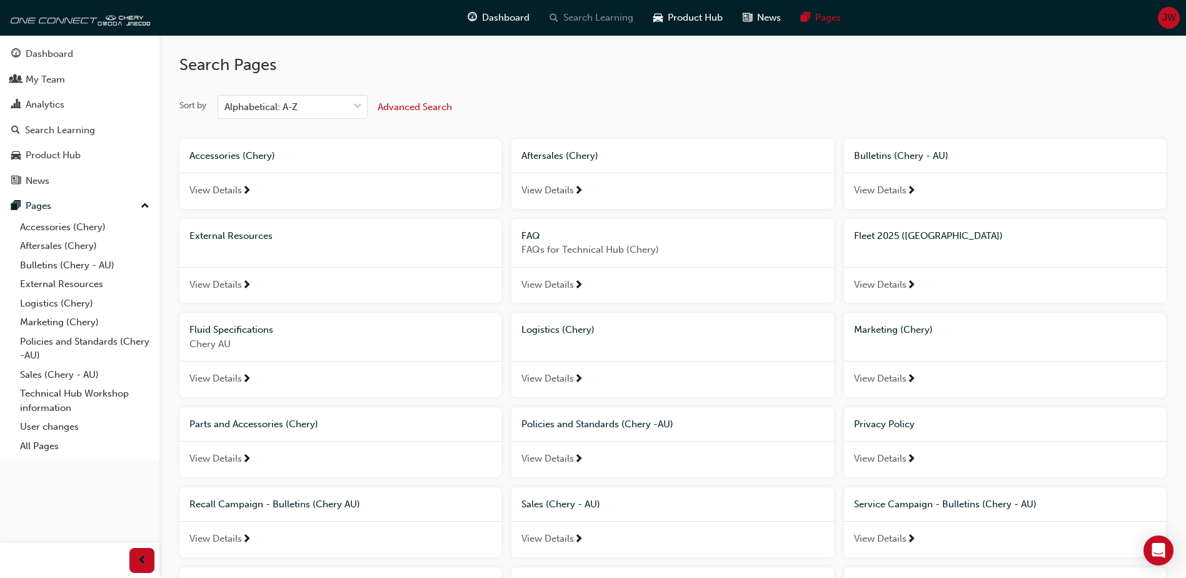
click at [579, 17] on span "Search Learning" at bounding box center [598, 18] width 70 height 14
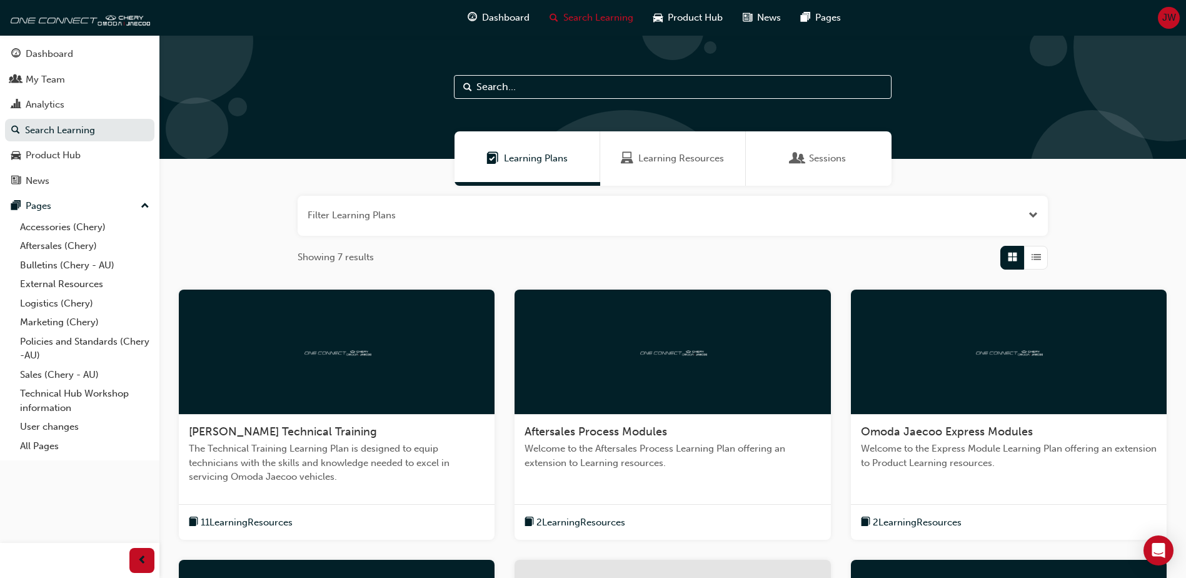
click at [548, 81] on input "text" at bounding box center [673, 87] width 438 height 24
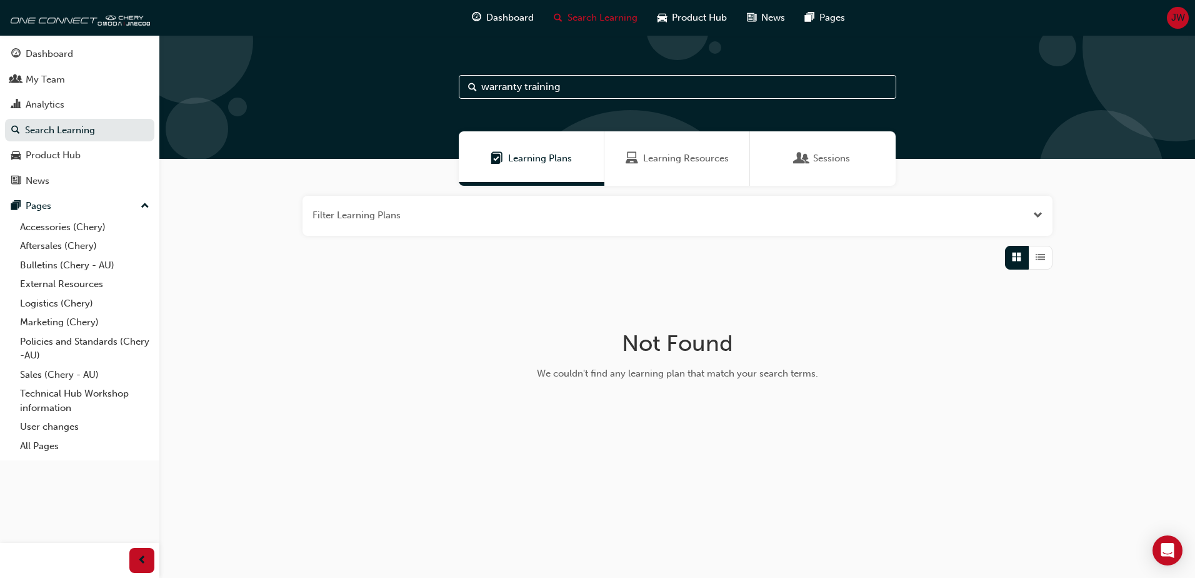
click at [697, 164] on span "Learning Resources" at bounding box center [686, 158] width 86 height 14
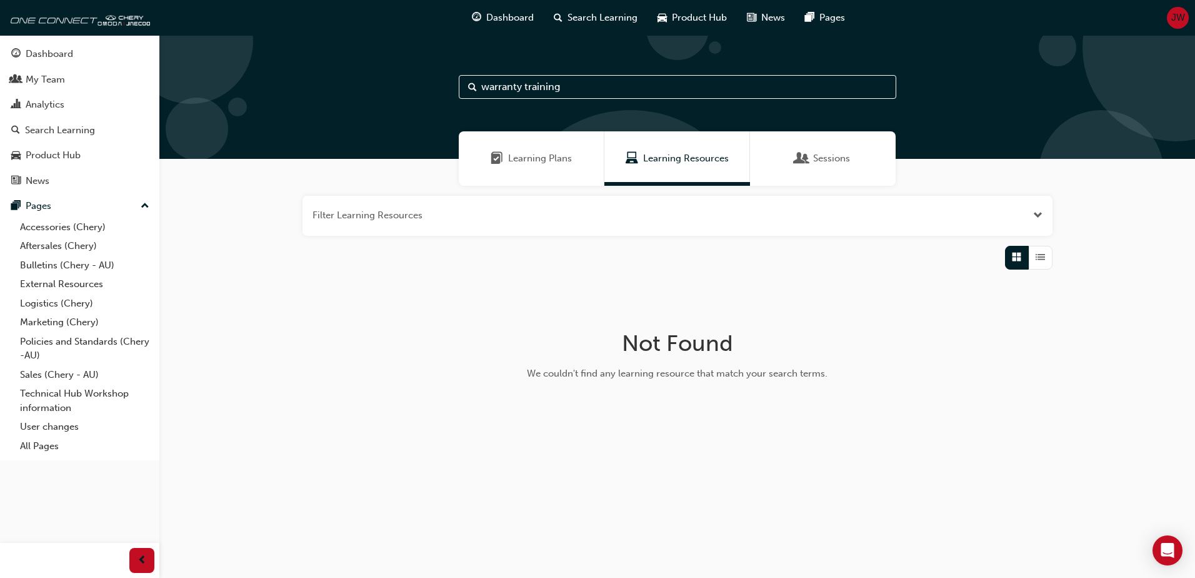
drag, startPoint x: 545, startPoint y: 84, endPoint x: 529, endPoint y: 83, distance: 16.3
click at [529, 83] on input "warranty training" at bounding box center [678, 87] width 438 height 24
type input "warranty"
click at [552, 154] on span "Learning Plans" at bounding box center [540, 158] width 64 height 14
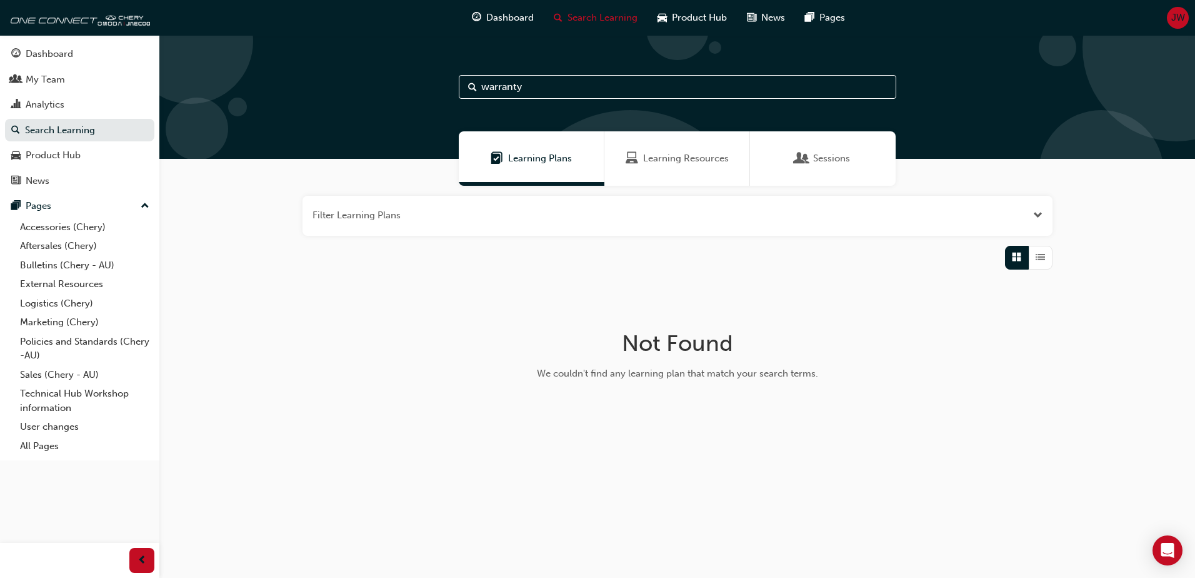
click at [816, 165] on span "Sessions" at bounding box center [831, 158] width 37 height 14
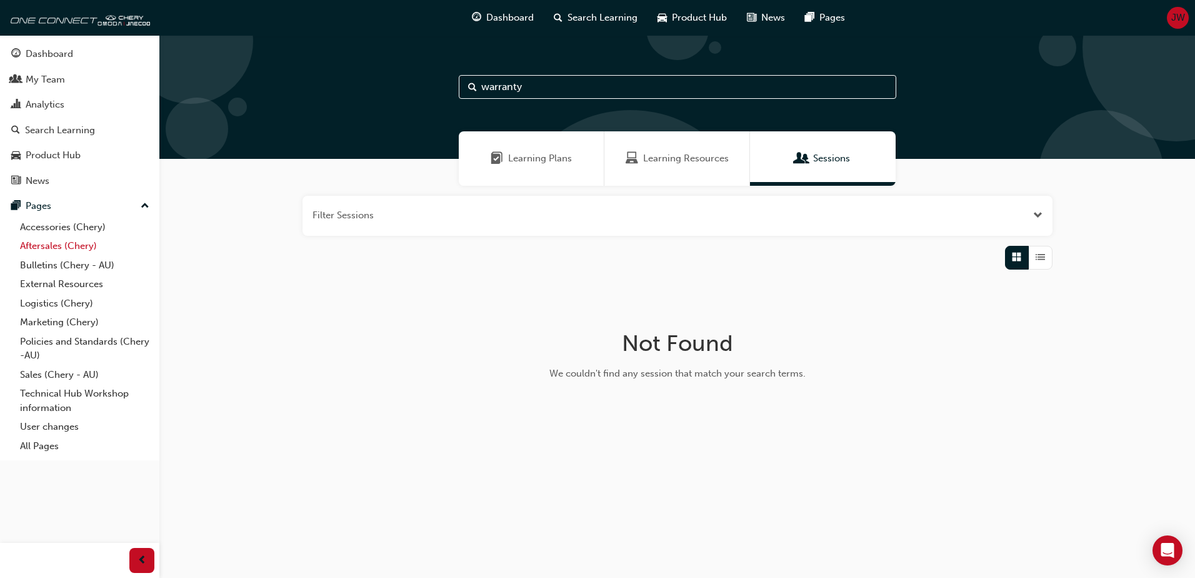
click at [41, 243] on link "Aftersales (Chery)" at bounding box center [84, 245] width 139 height 19
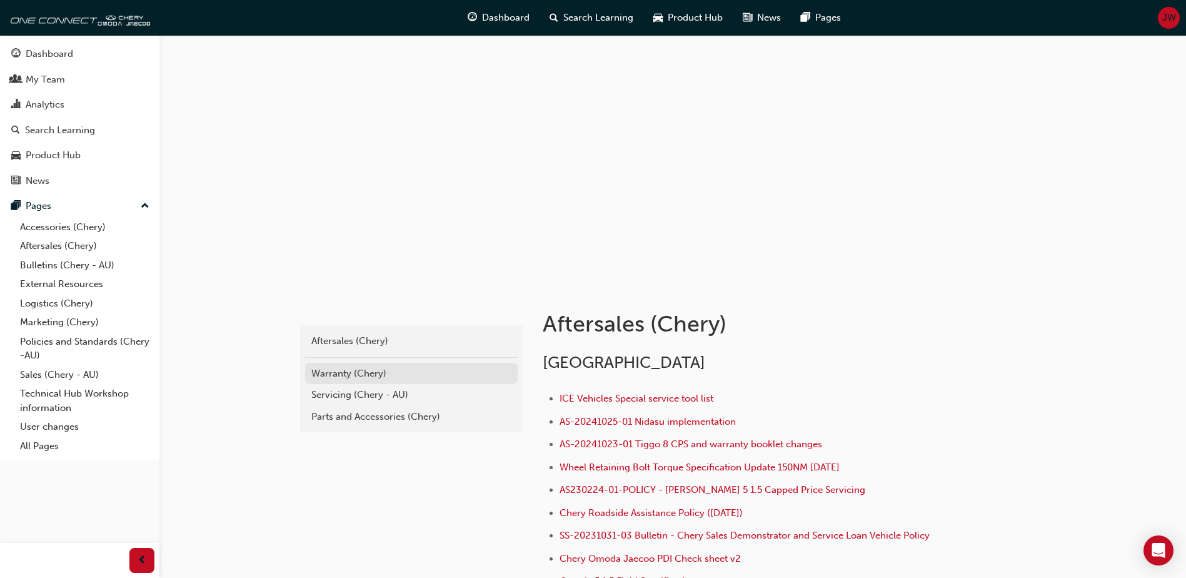
click at [339, 371] on div "Warranty (Chery)" at bounding box center [411, 373] width 200 height 14
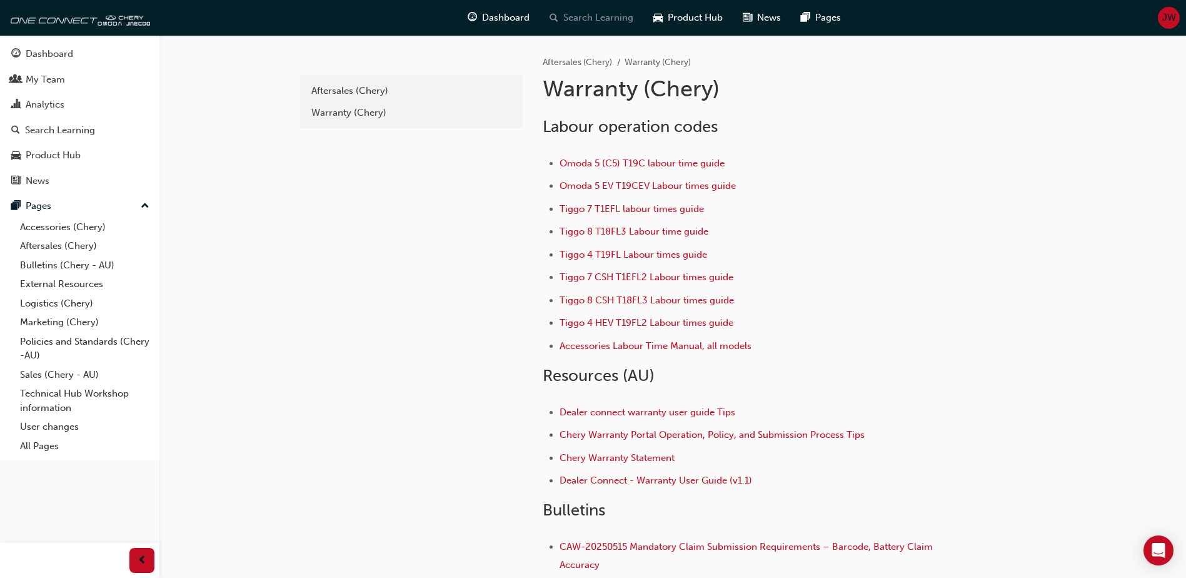
click at [578, 18] on span "Search Learning" at bounding box center [598, 18] width 70 height 14
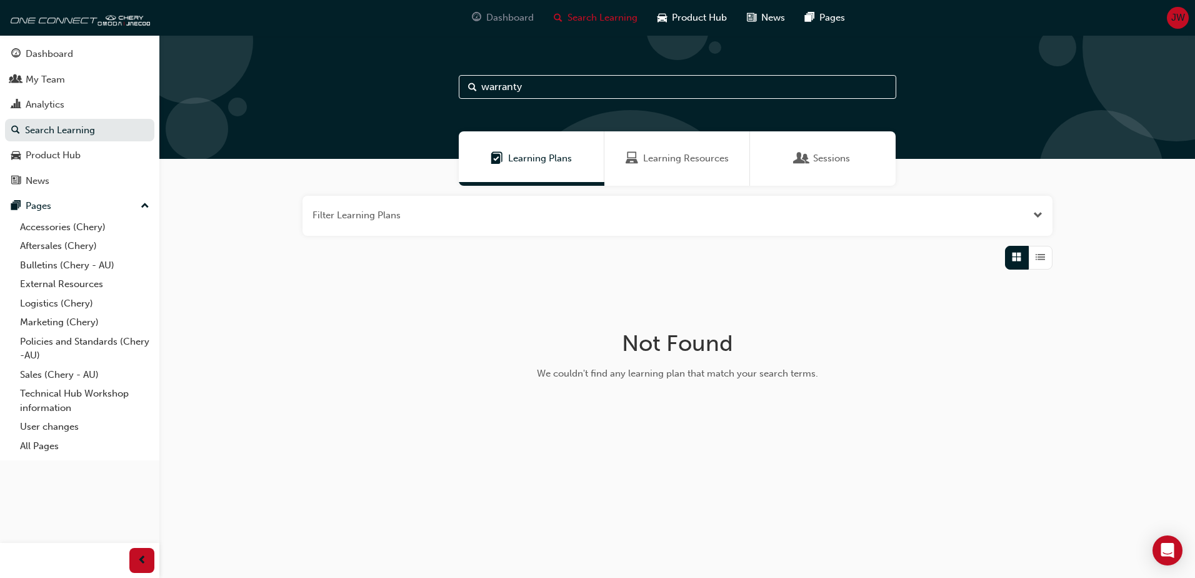
click at [519, 22] on span "Dashboard" at bounding box center [510, 18] width 48 height 14
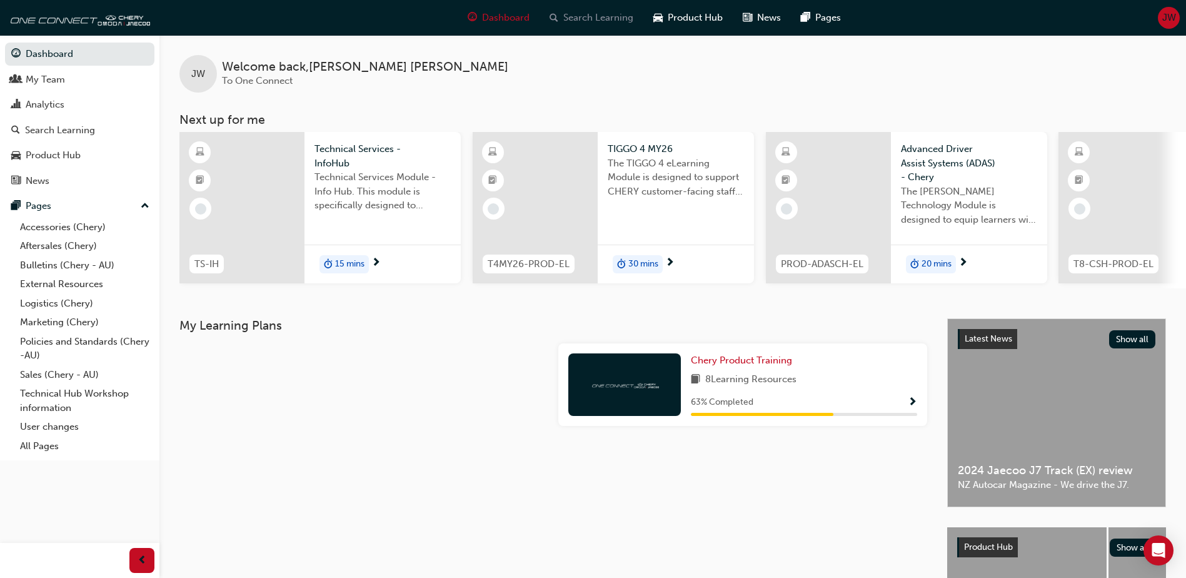
click at [588, 21] on span "Search Learning" at bounding box center [598, 18] width 70 height 14
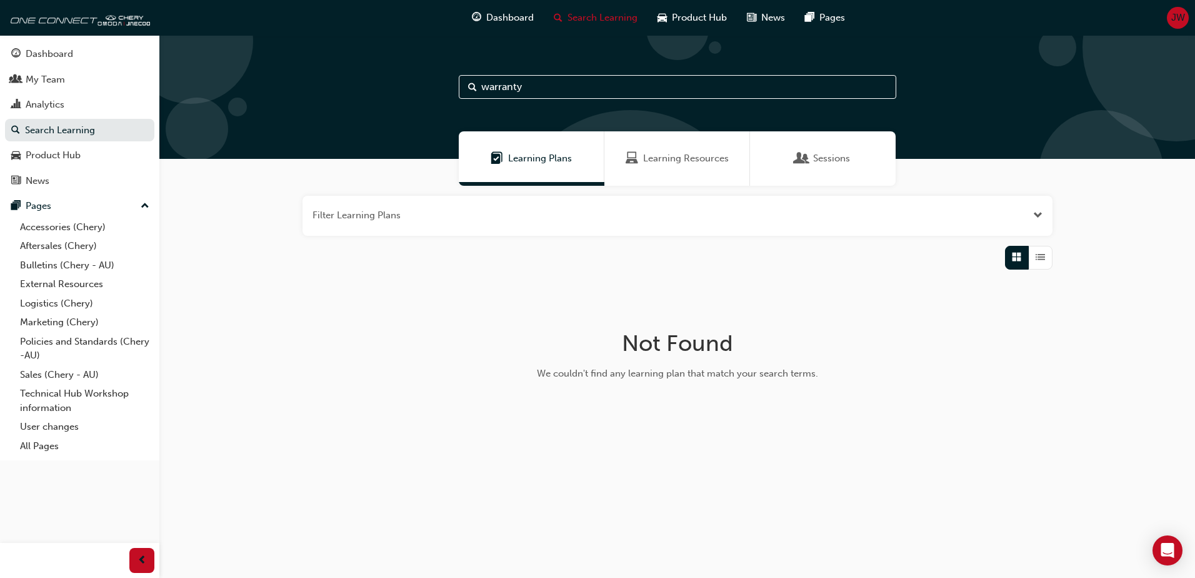
click at [672, 160] on span "Learning Resources" at bounding box center [686, 158] width 86 height 14
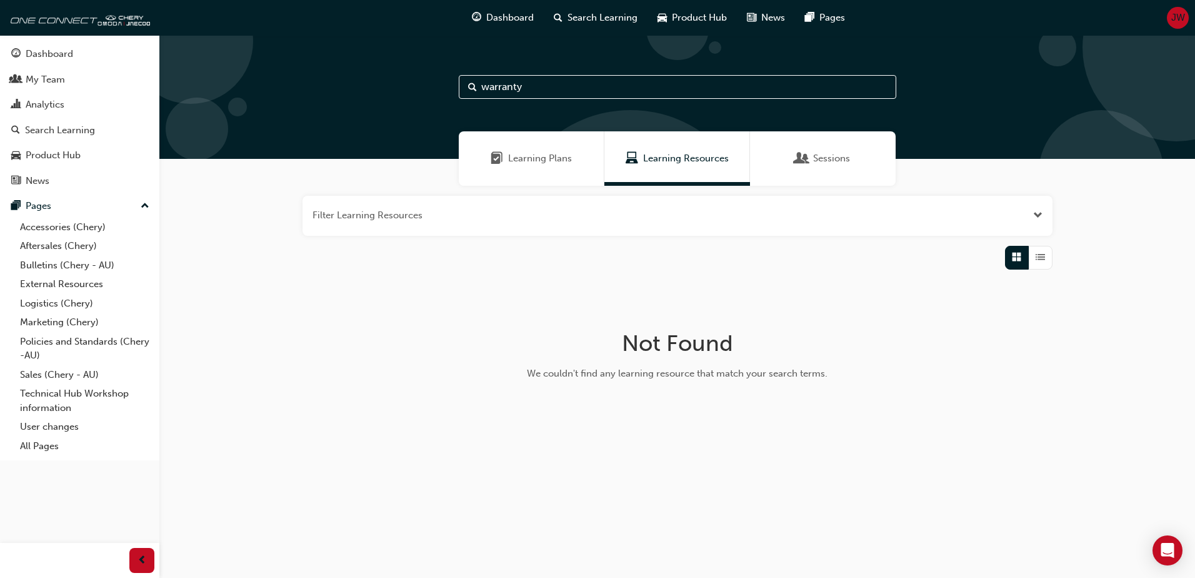
click at [1042, 254] on span "List" at bounding box center [1040, 257] width 9 height 14
click at [518, 159] on span "Learning Plans" at bounding box center [540, 158] width 64 height 14
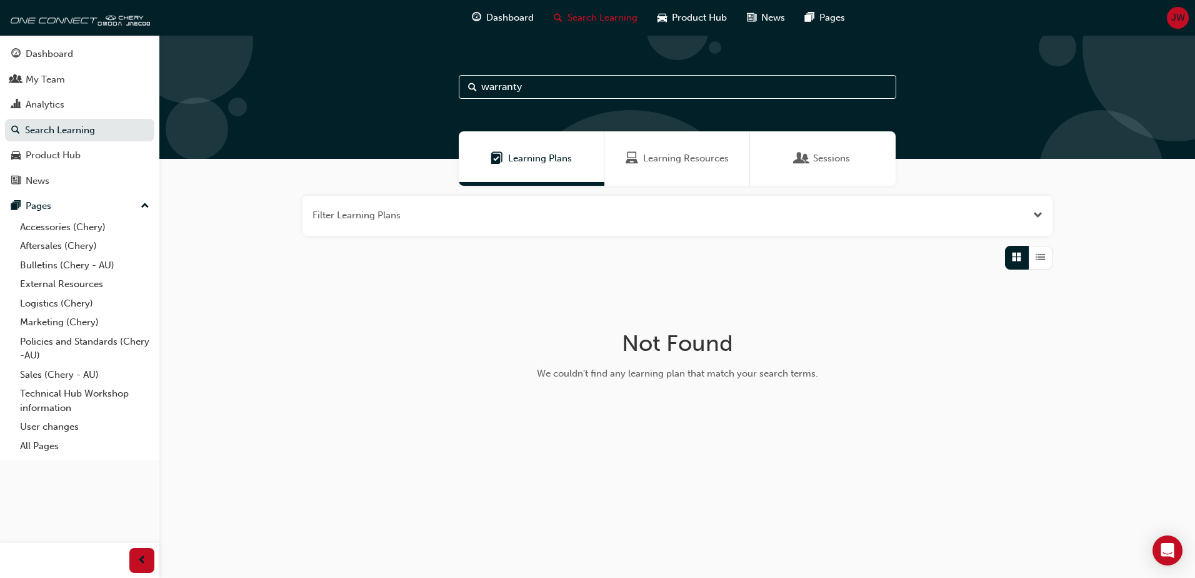
drag, startPoint x: 1017, startPoint y: 254, endPoint x: 1031, endPoint y: 254, distance: 14.4
click at [1017, 255] on span "Grid" at bounding box center [1016, 257] width 9 height 14
click at [1043, 252] on span "List" at bounding box center [1040, 257] width 9 height 14
click at [65, 79] on div "My Team" at bounding box center [79, 80] width 137 height 16
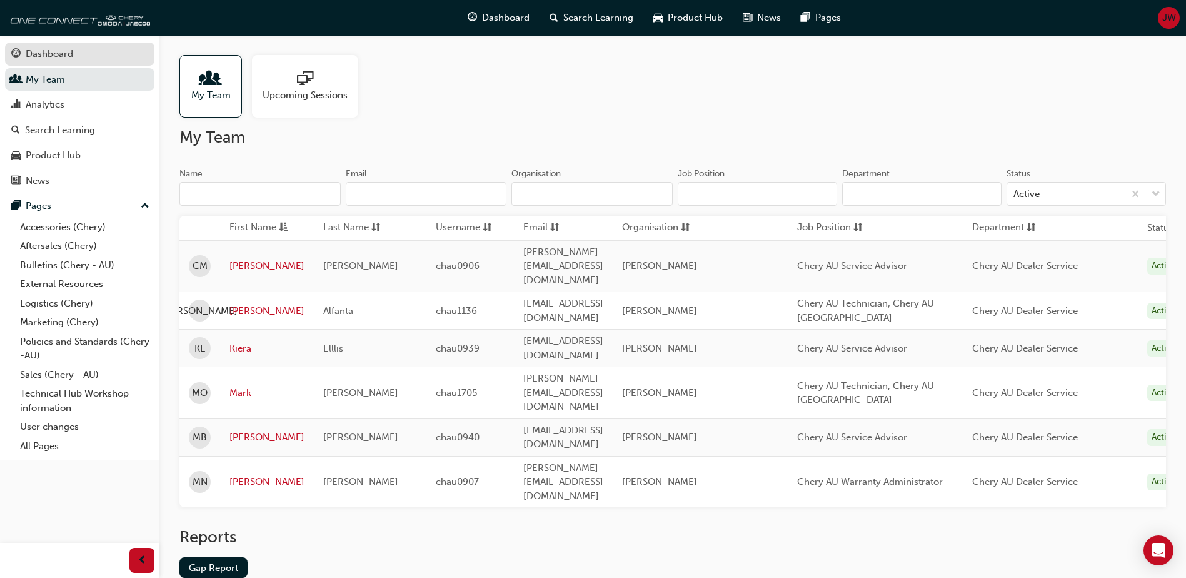
click at [57, 58] on div "Dashboard" at bounding box center [50, 54] width 48 height 14
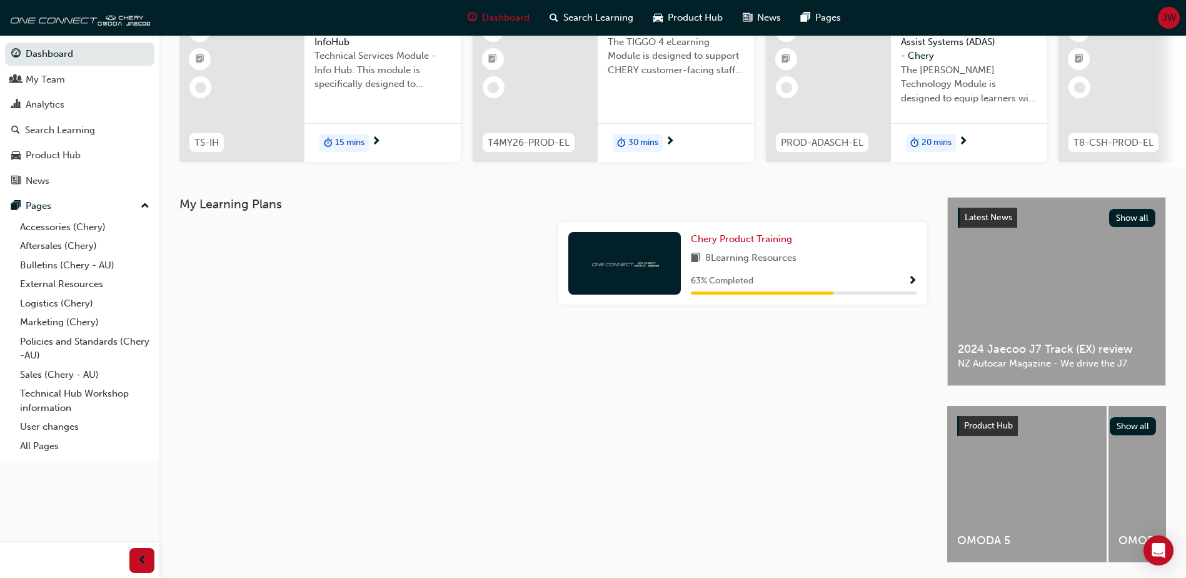
scroll to position [125, 0]
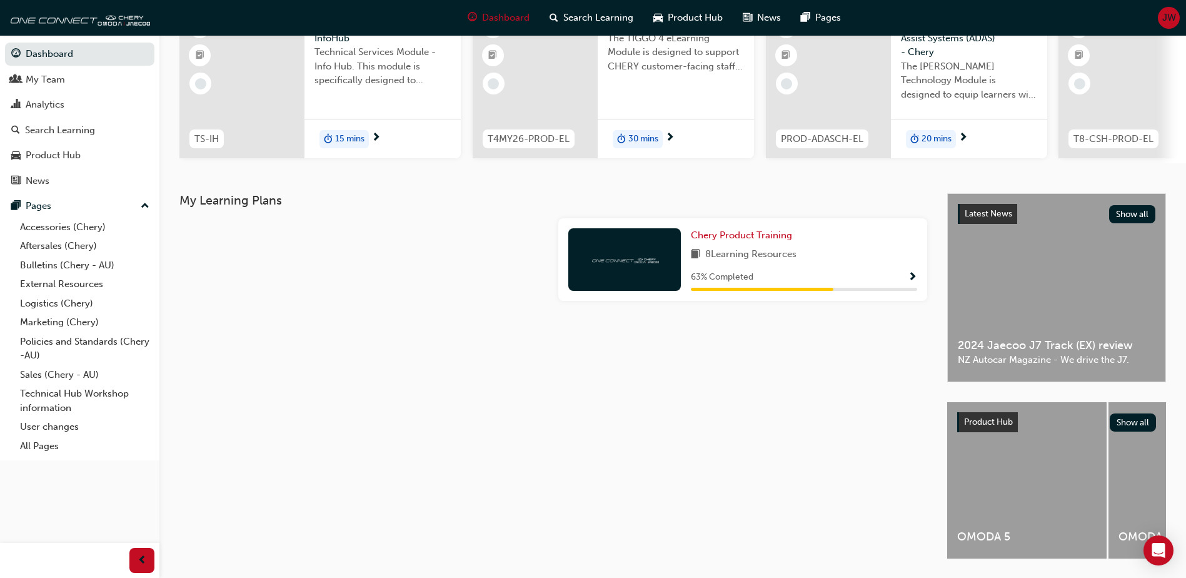
click at [760, 250] on div "Chery Product Training 8 Learning Resources 63 % Completed" at bounding box center [804, 259] width 226 height 63
click at [908, 283] on span "Show Progress" at bounding box center [912, 277] width 9 height 11
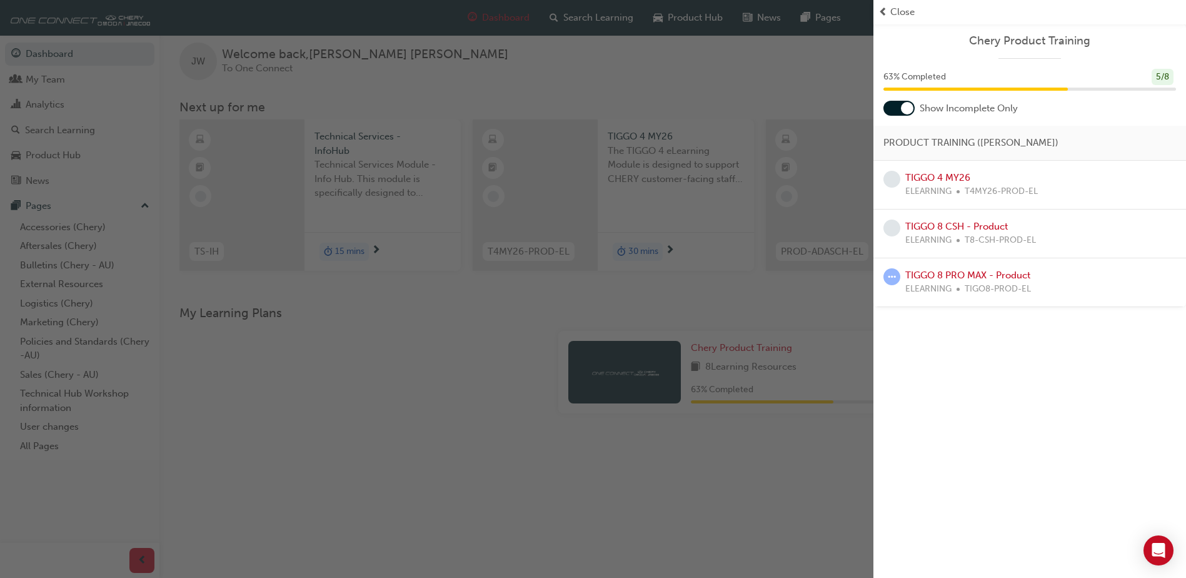
scroll to position [0, 0]
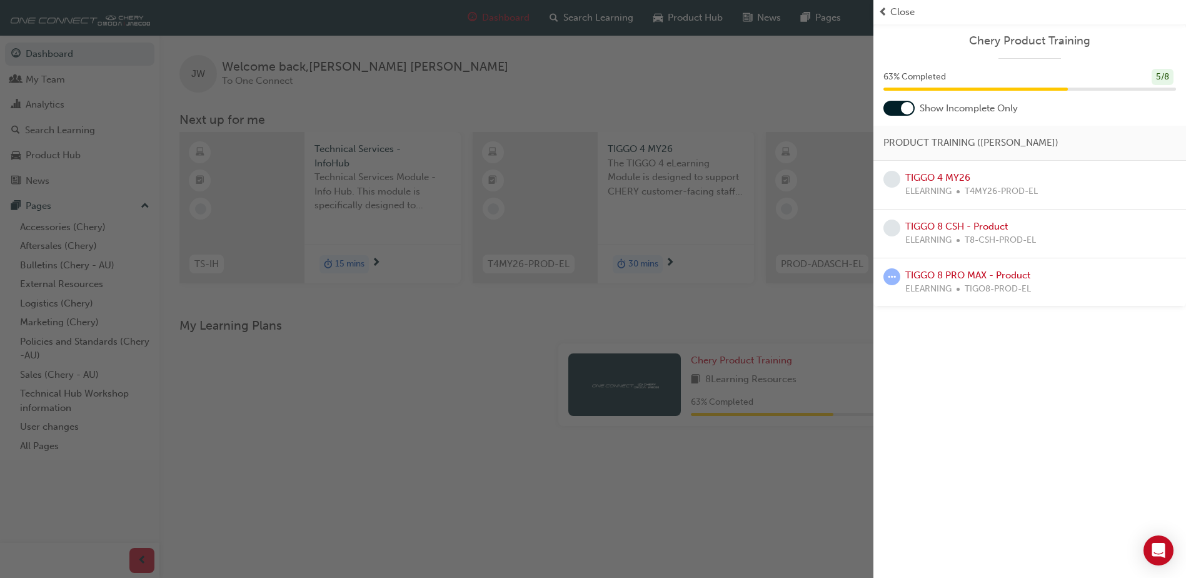
click at [880, 11] on span "prev-icon" at bounding box center [882, 12] width 9 height 14
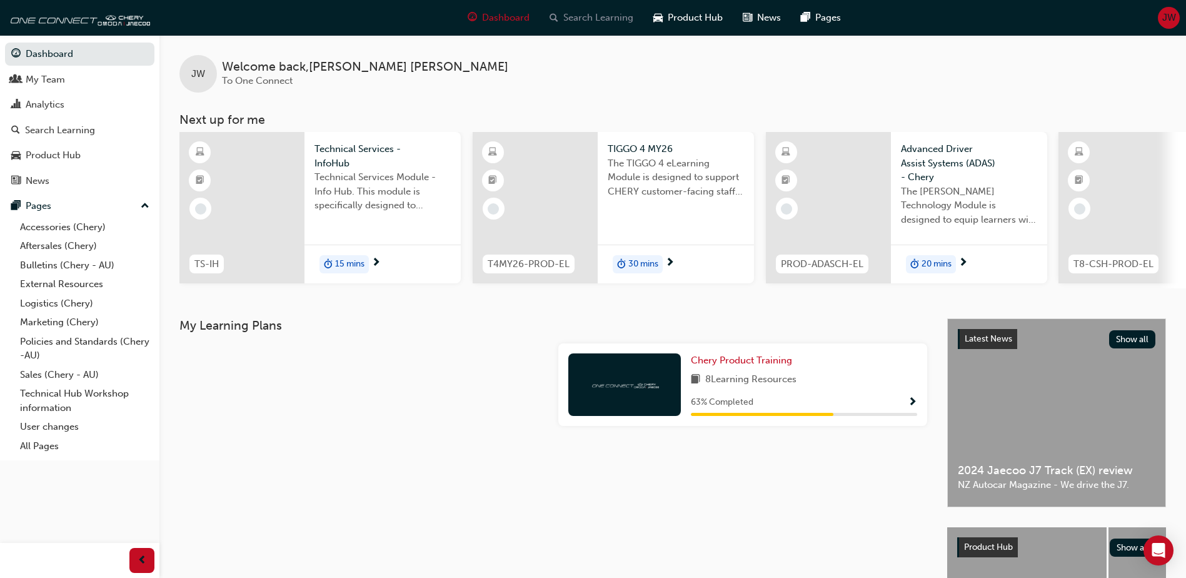
click at [581, 18] on span "Search Learning" at bounding box center [598, 18] width 70 height 14
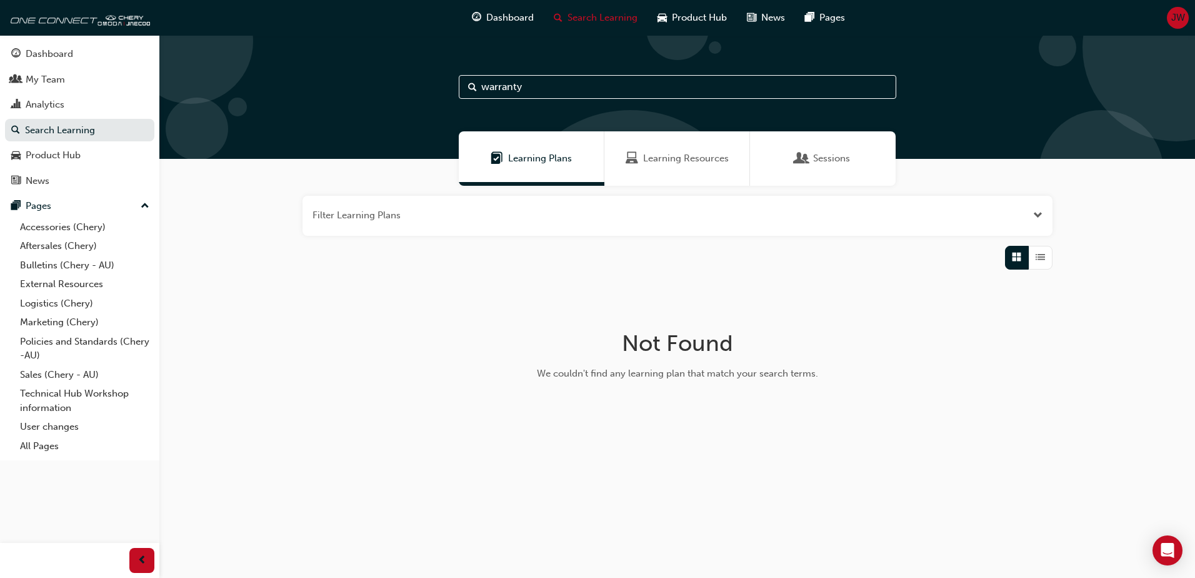
click at [561, 88] on input "warranty" at bounding box center [678, 87] width 438 height 24
click at [652, 161] on span "Learning Resources" at bounding box center [686, 158] width 86 height 14
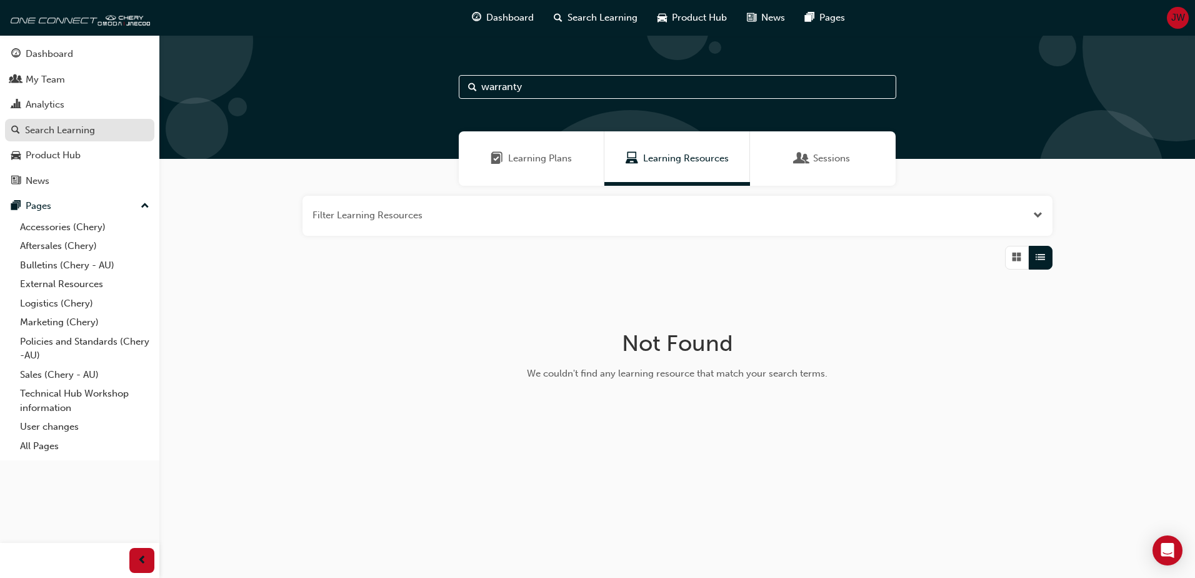
click at [57, 127] on div "Search Learning" at bounding box center [60, 130] width 70 height 14
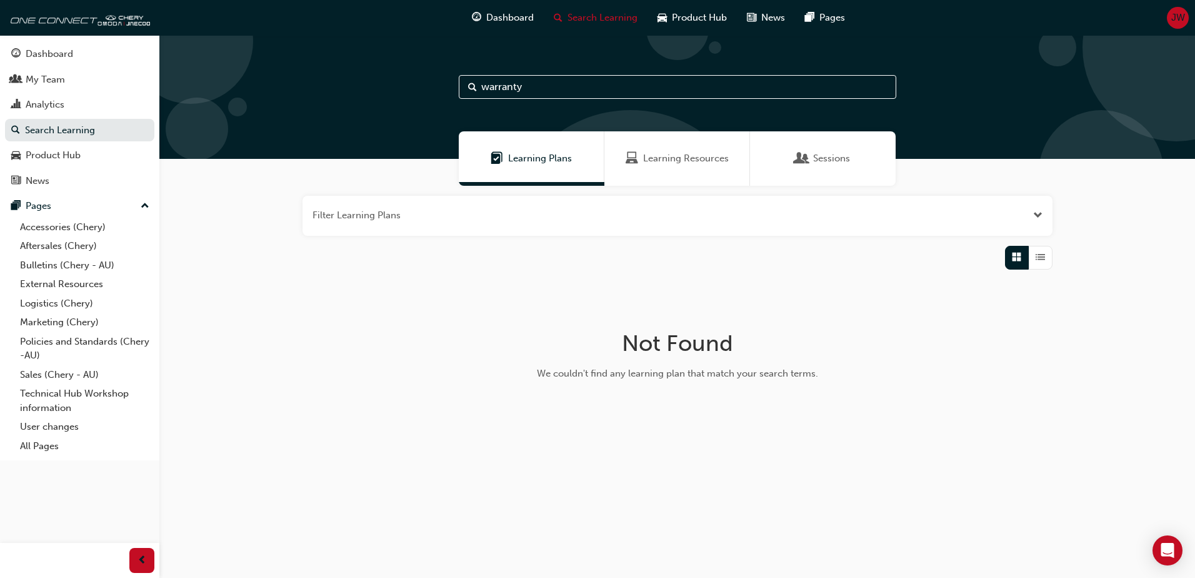
click at [541, 89] on input "warranty" at bounding box center [678, 87] width 438 height 24
click at [658, 152] on span "Learning Resources" at bounding box center [686, 158] width 86 height 14
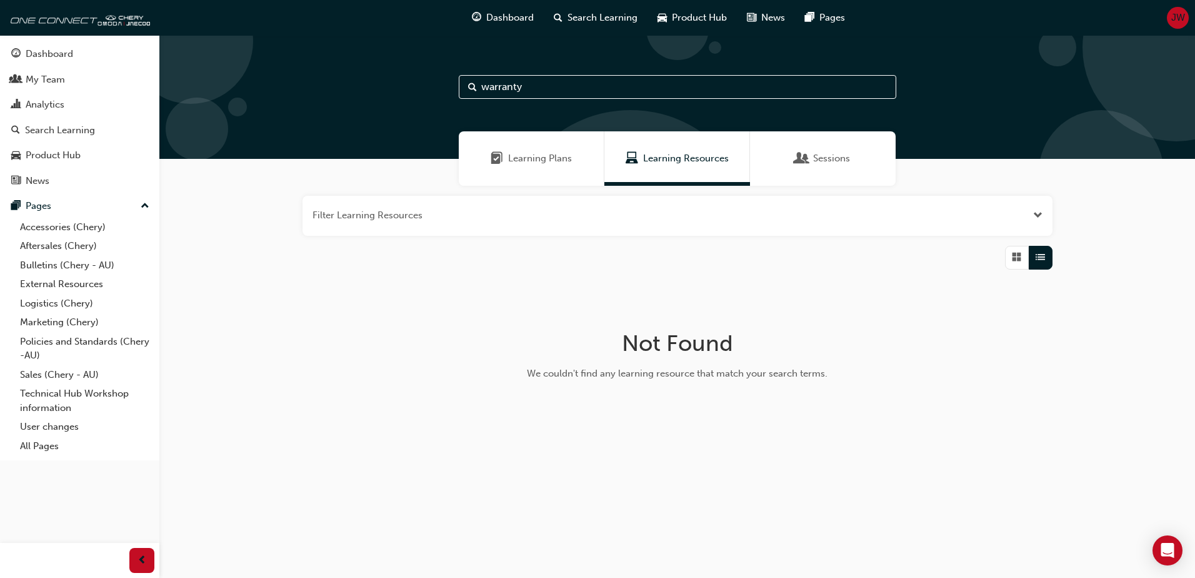
click at [553, 156] on span "Learning Plans" at bounding box center [540, 158] width 64 height 14
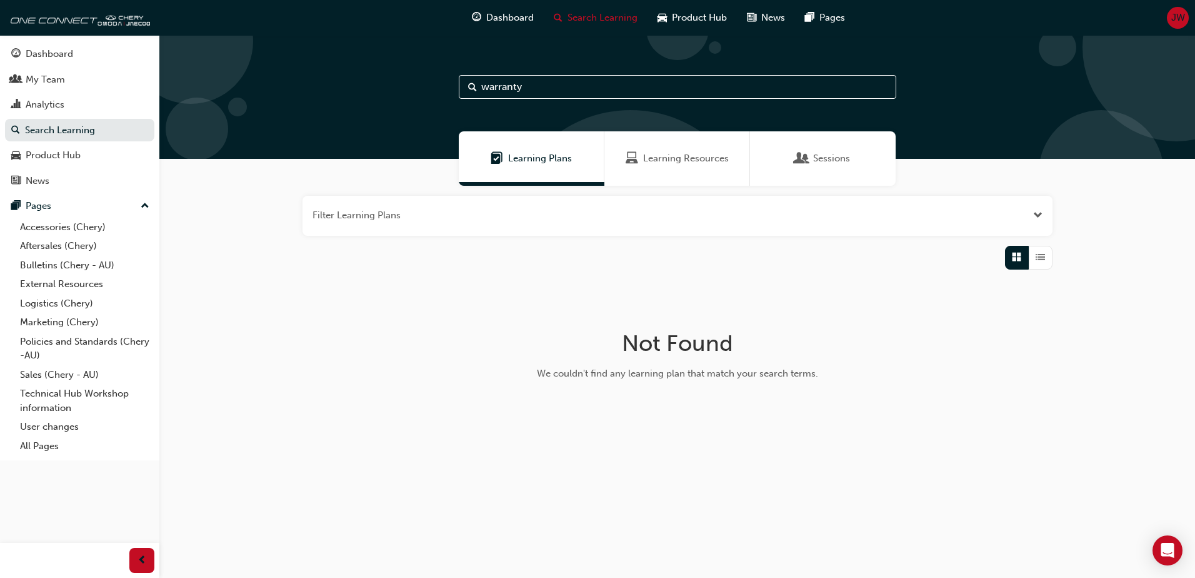
click at [1033, 219] on span "Open the filter" at bounding box center [1037, 215] width 9 height 14
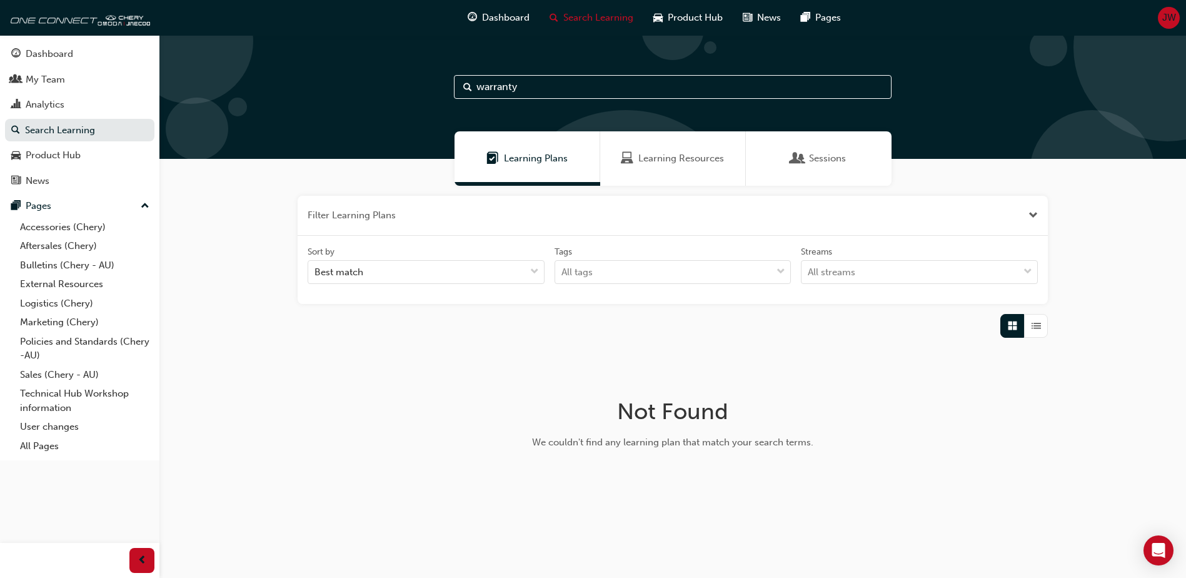
click at [969, 184] on div "warranty Learning Plans Learning Resources Sessions Filter Learning Plans Sort …" at bounding box center [672, 292] width 1027 height 514
drag, startPoint x: 969, startPoint y: 184, endPoint x: 811, endPoint y: 158, distance: 159.7
click at [811, 158] on span "Sessions" at bounding box center [827, 158] width 37 height 14
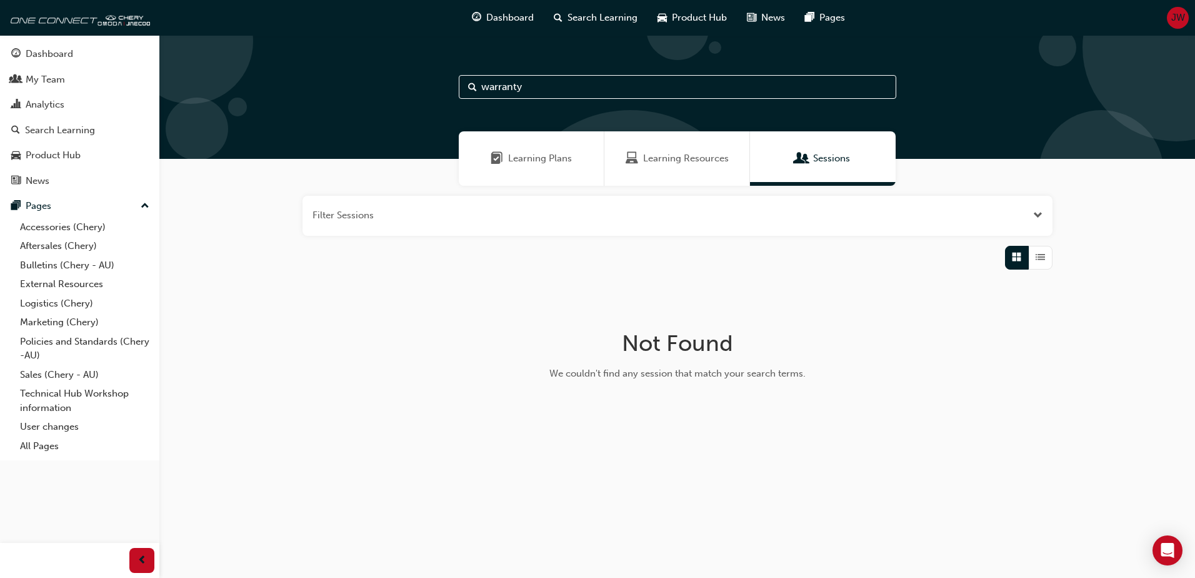
click at [683, 152] on span "Learning Resources" at bounding box center [686, 158] width 86 height 14
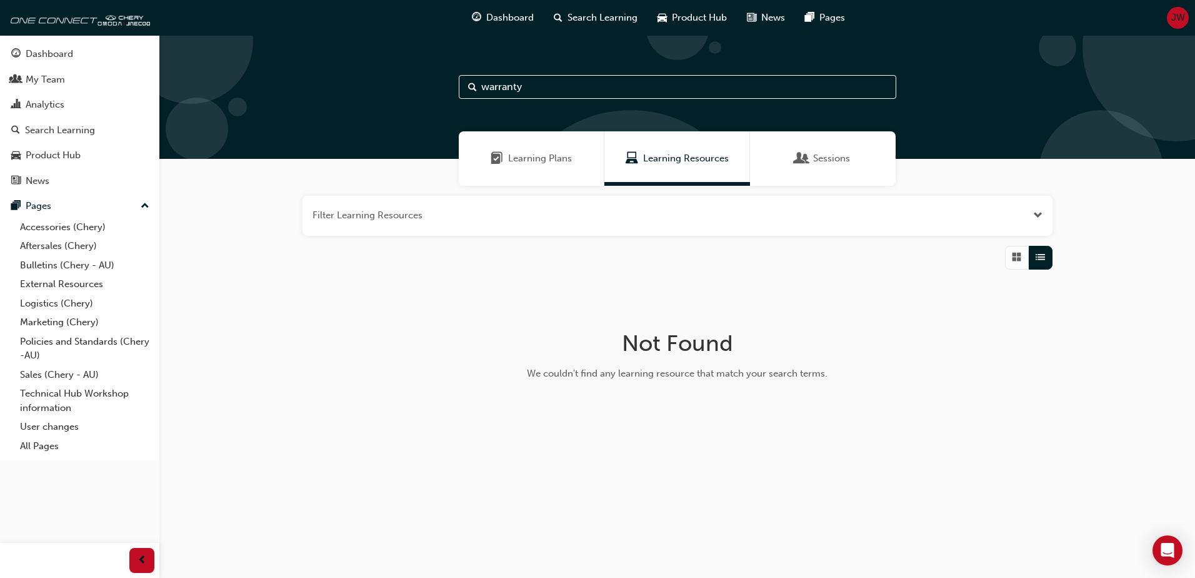
click at [555, 156] on span "Learning Plans" at bounding box center [540, 158] width 64 height 14
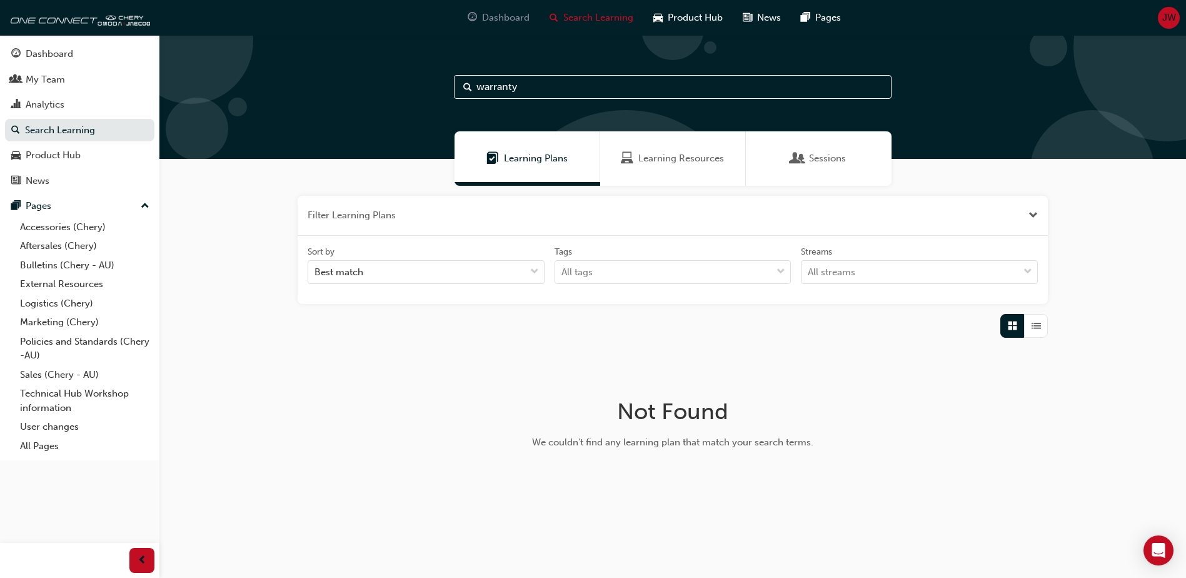
click at [501, 18] on span "Dashboard" at bounding box center [506, 18] width 48 height 14
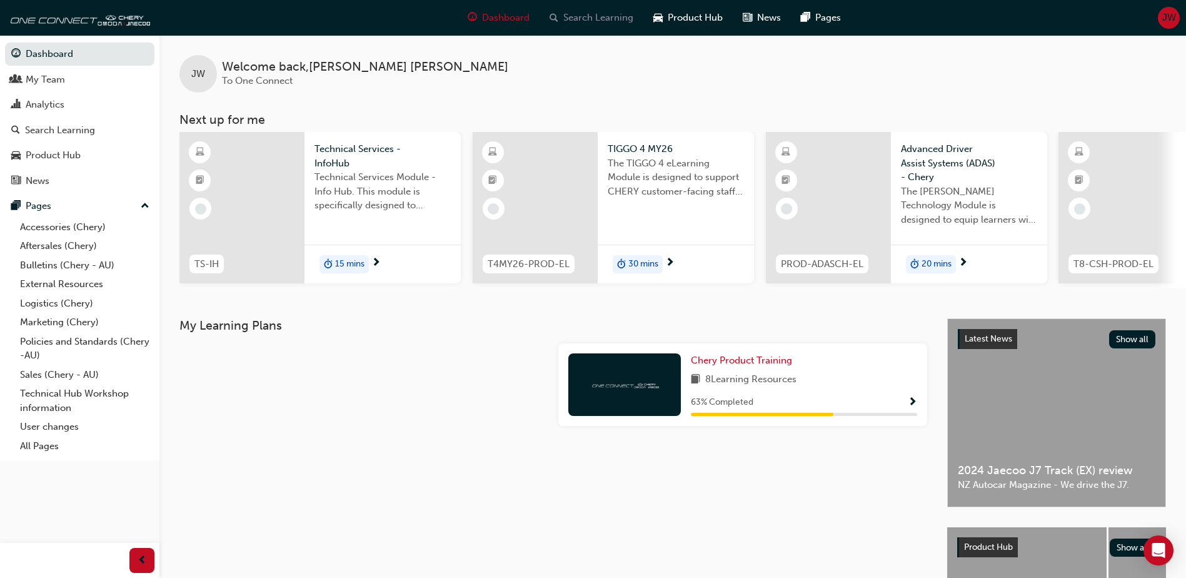
click at [605, 19] on span "Search Learning" at bounding box center [598, 18] width 70 height 14
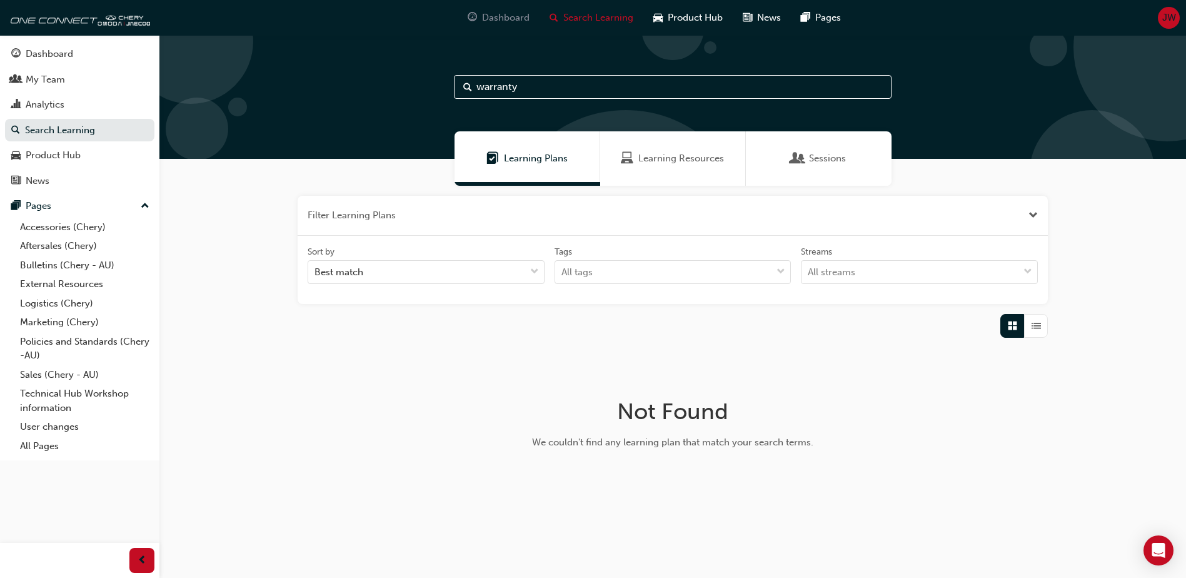
click at [496, 17] on span "Dashboard" at bounding box center [506, 18] width 48 height 14
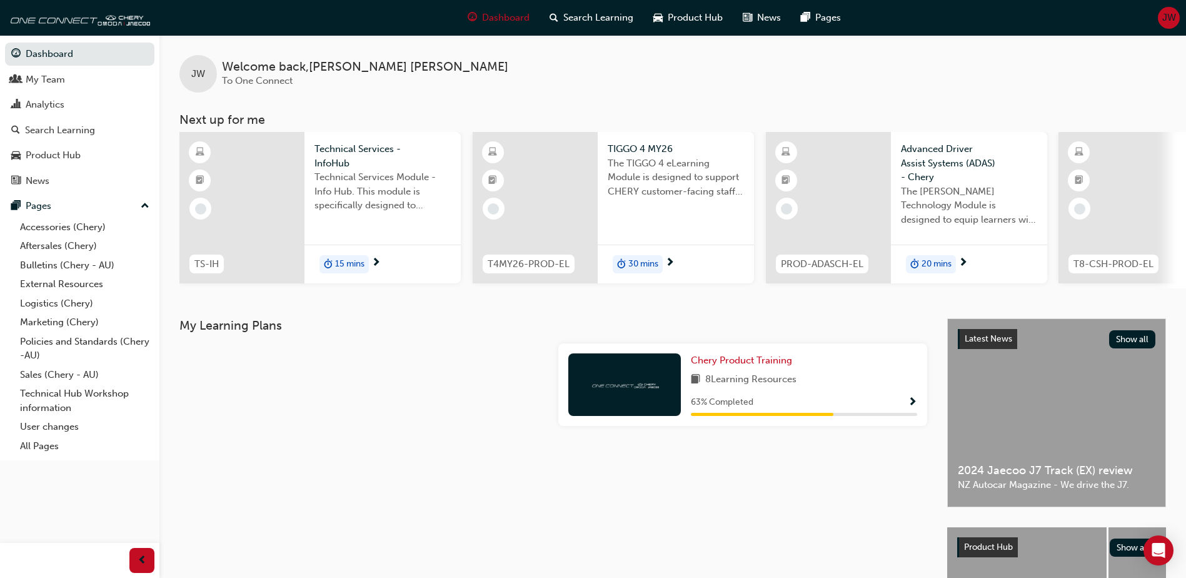
click at [730, 393] on div "Chery Product Training 8 Learning Resources 63 % Completed" at bounding box center [804, 384] width 226 height 63
click at [909, 402] on span "Show Progress" at bounding box center [912, 402] width 9 height 11
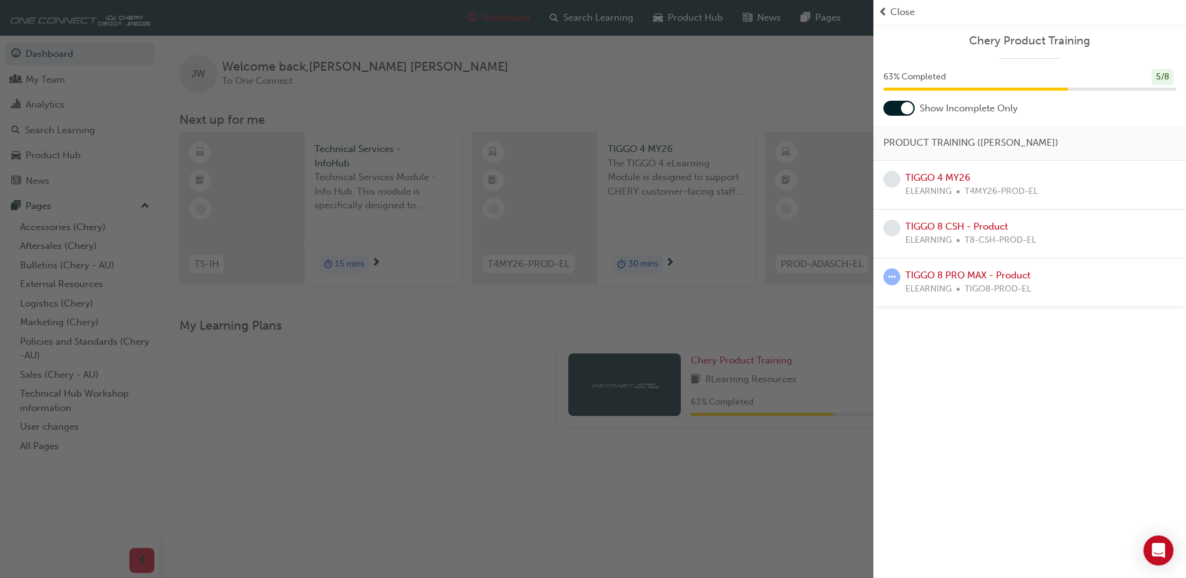
click at [892, 103] on div at bounding box center [898, 108] width 31 height 15
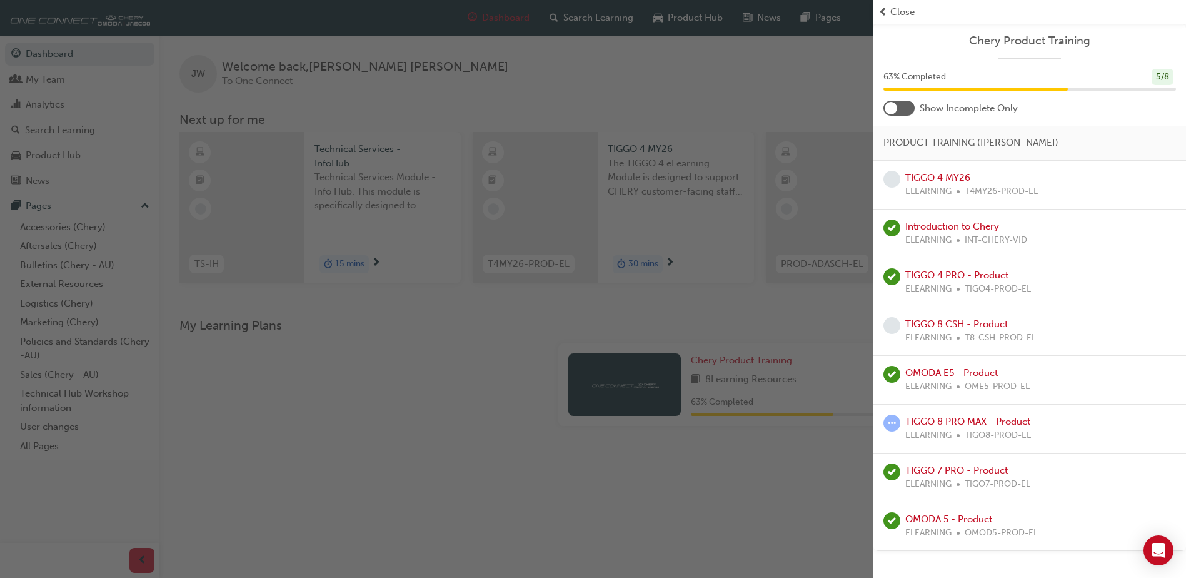
click at [892, 110] on div at bounding box center [891, 108] width 13 height 13
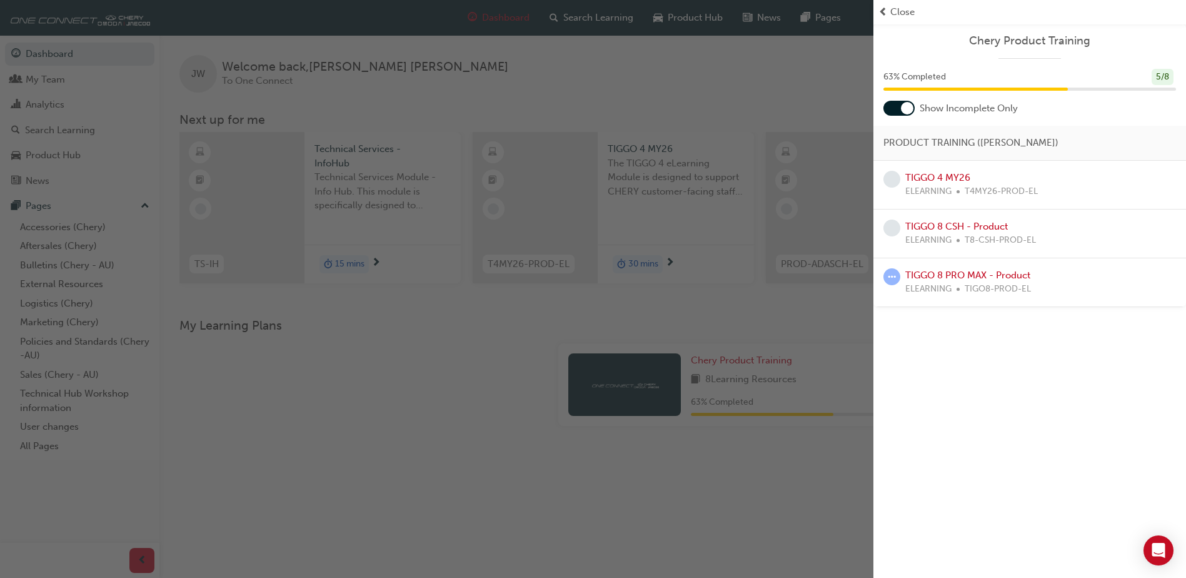
click at [892, 110] on div at bounding box center [898, 108] width 31 height 15
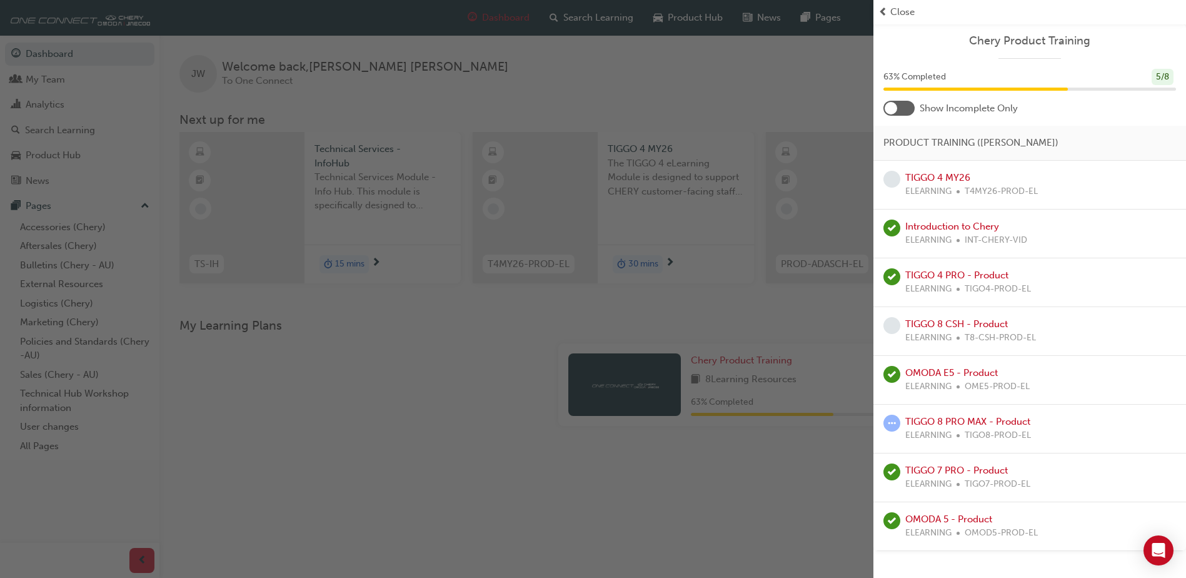
click at [892, 110] on div at bounding box center [891, 108] width 13 height 13
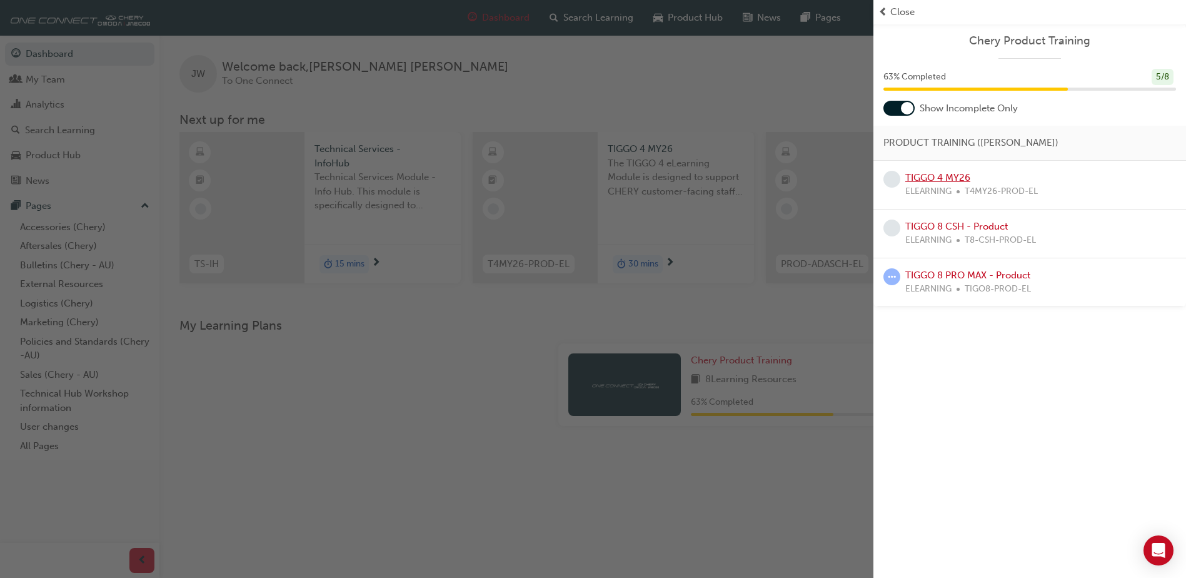
click at [929, 178] on link "TIGGO 4 MY26" at bounding box center [937, 177] width 65 height 11
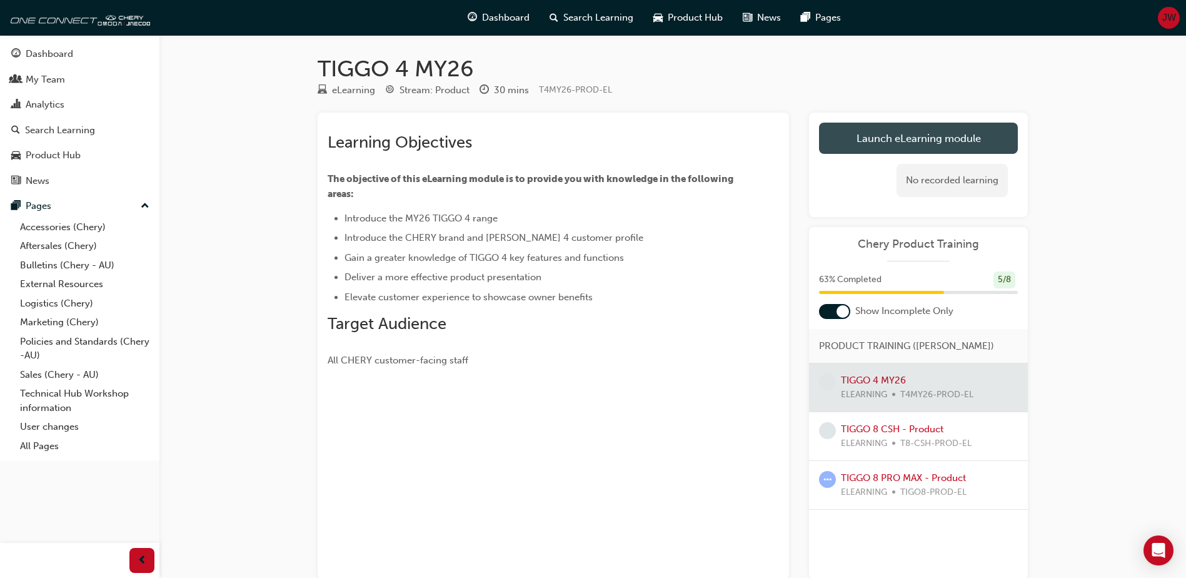
click at [907, 134] on link "Launch eLearning module" at bounding box center [918, 138] width 199 height 31
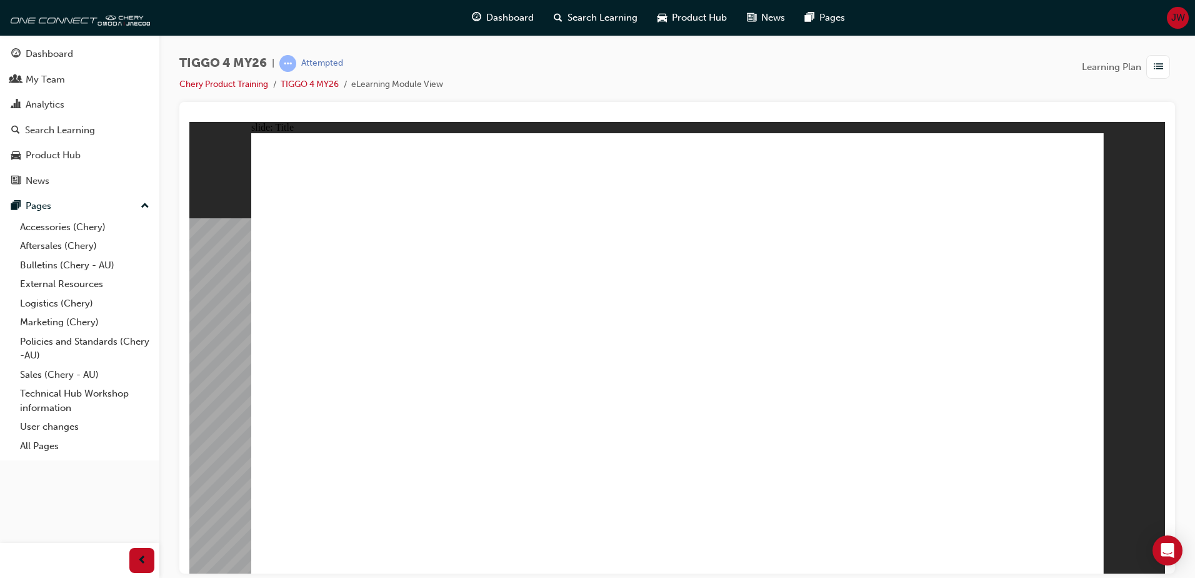
click at [590, 16] on span "Search Learning" at bounding box center [603, 18] width 70 height 14
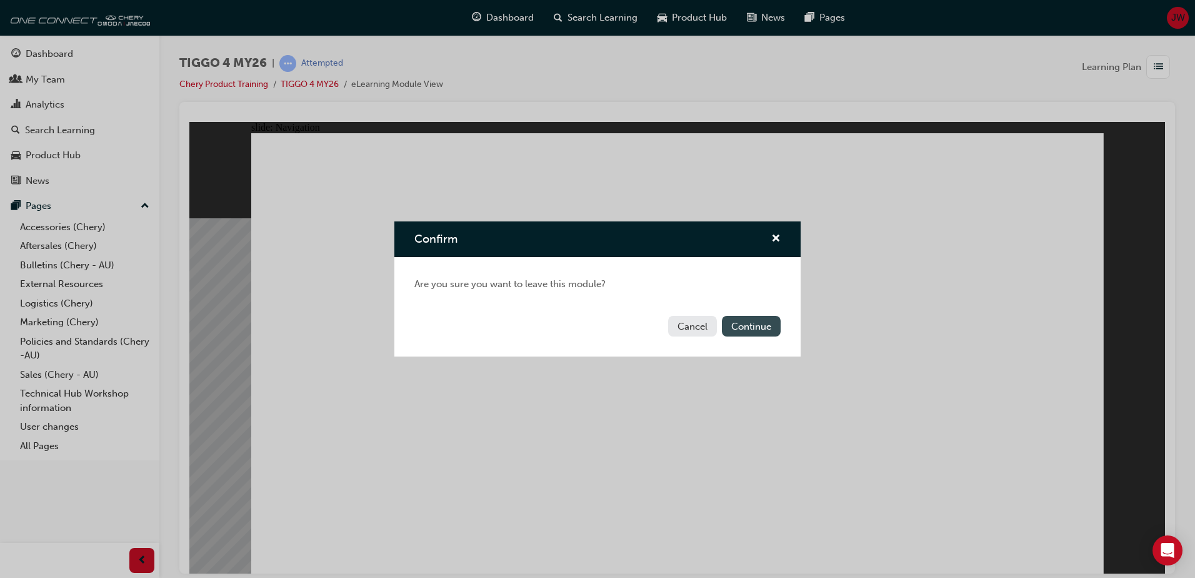
click at [743, 324] on button "Continue" at bounding box center [751, 326] width 59 height 21
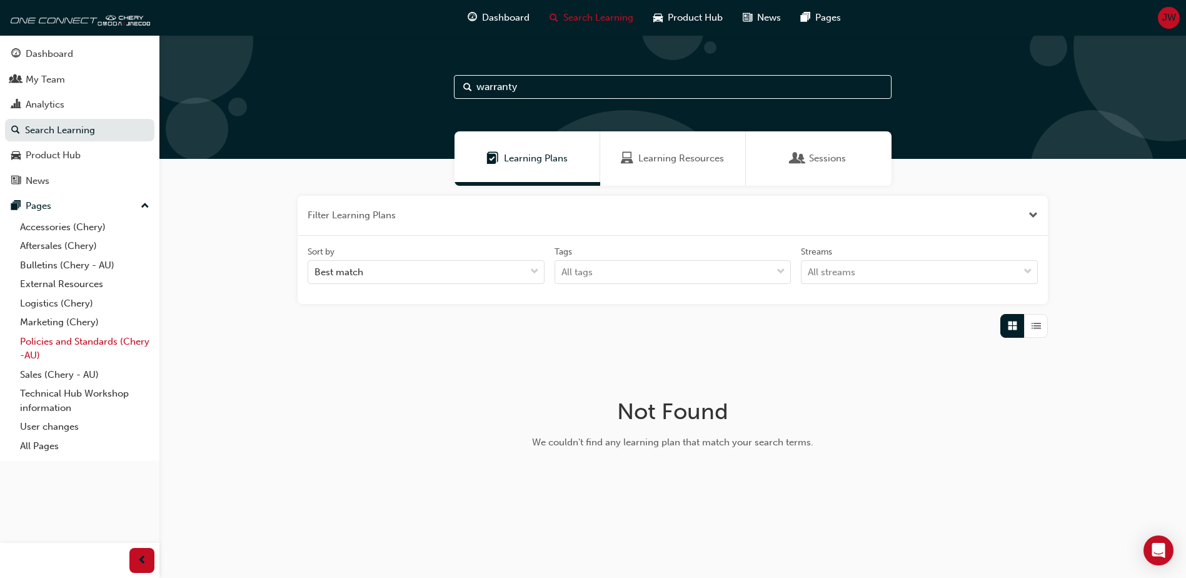
click at [63, 343] on link "Policies and Standards (Chery -AU)" at bounding box center [84, 348] width 139 height 33
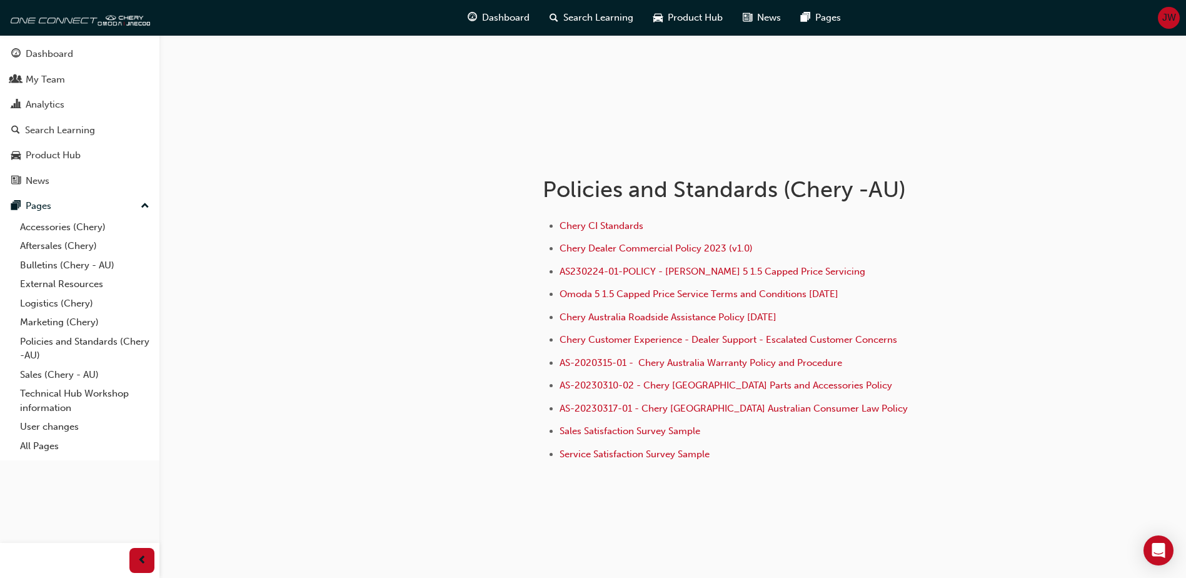
scroll to position [142, 0]
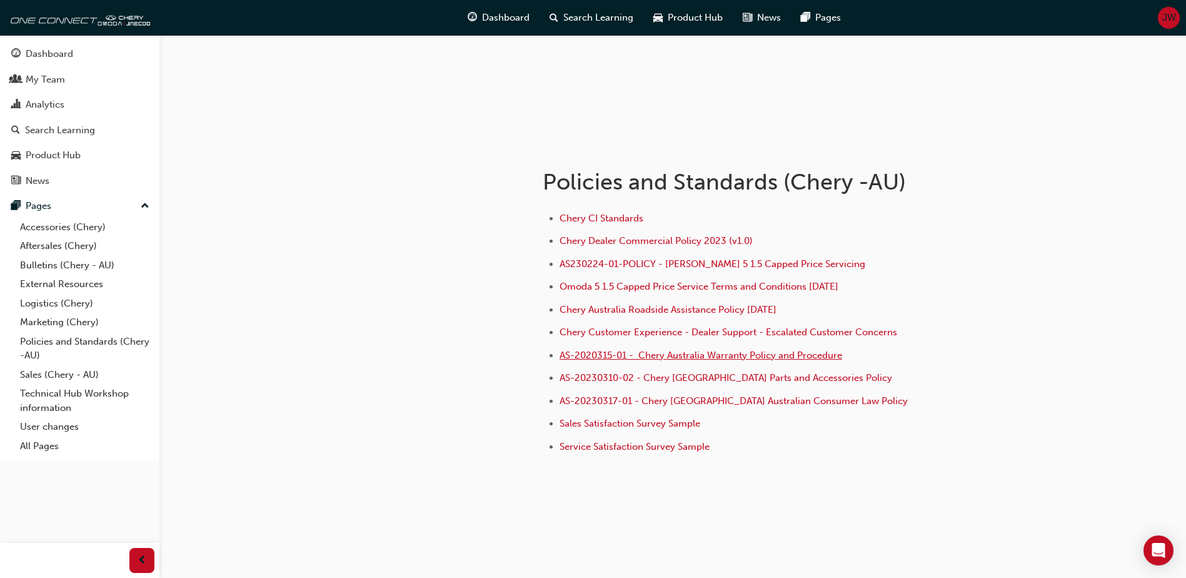
click at [642, 357] on span "AS-2020315-01 - Chery Australia Warranty Policy and Procedure" at bounding box center [701, 354] width 283 height 11
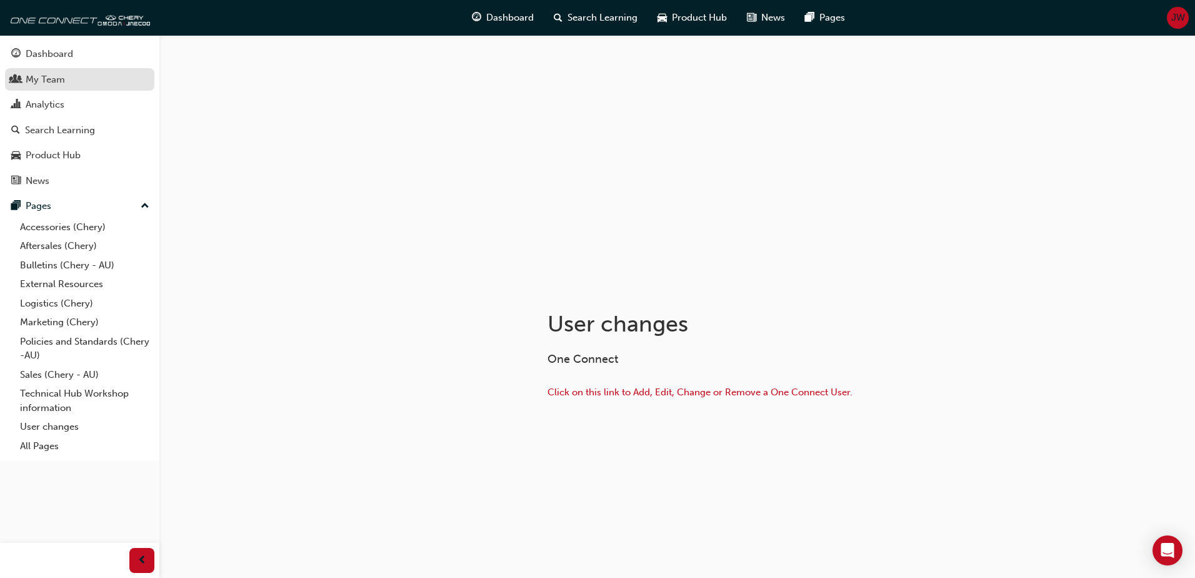
click at [58, 84] on div "My Team" at bounding box center [45, 80] width 39 height 14
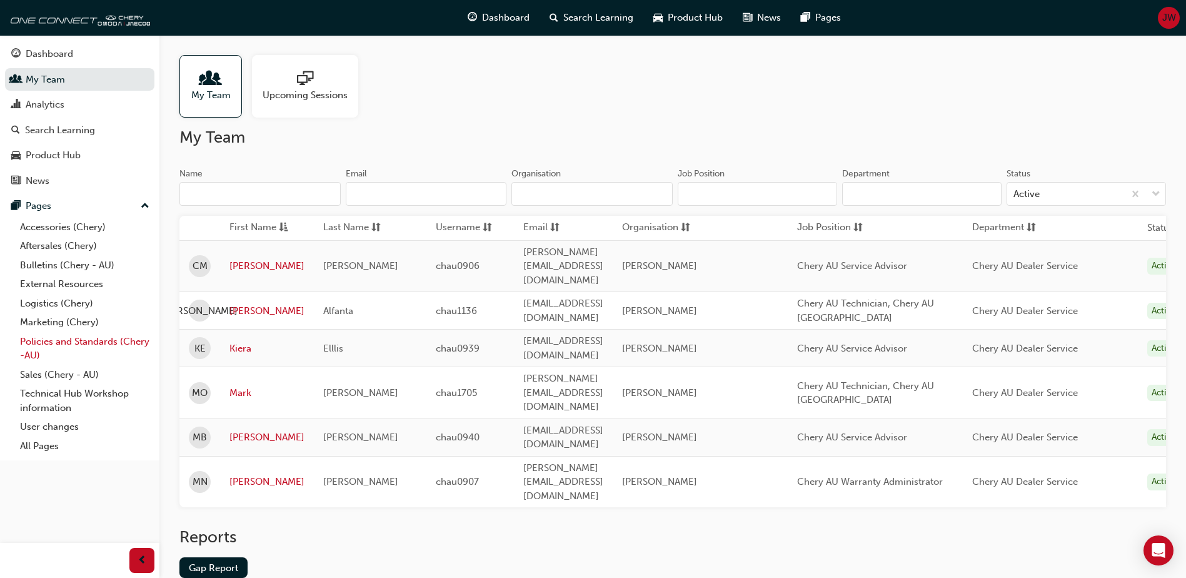
click at [74, 338] on link "Policies and Standards (Chery -AU)" at bounding box center [84, 348] width 139 height 33
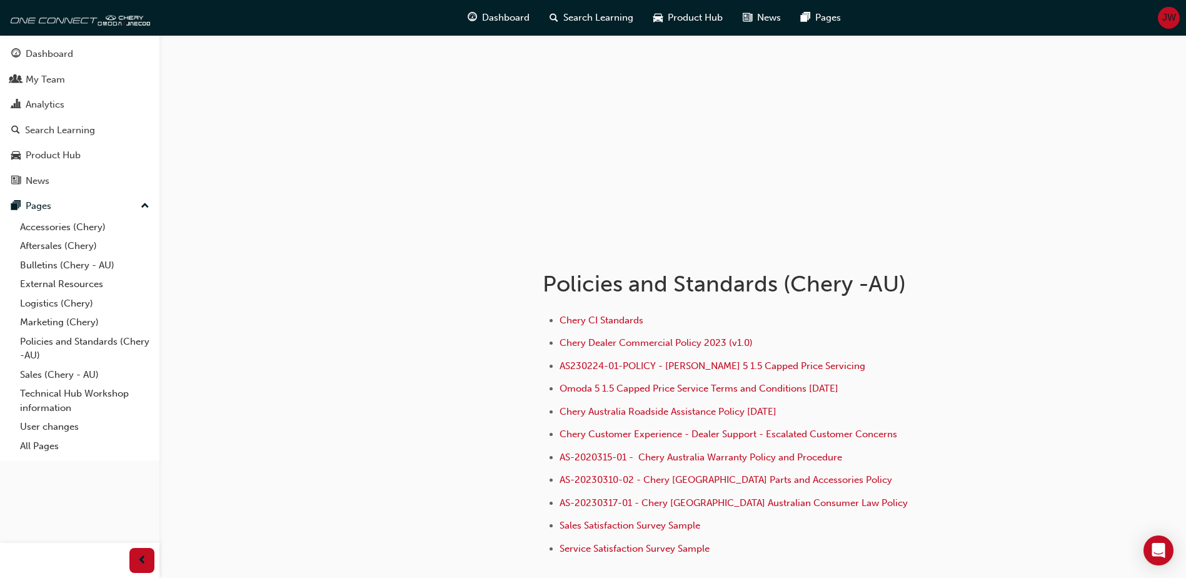
scroll to position [63, 0]
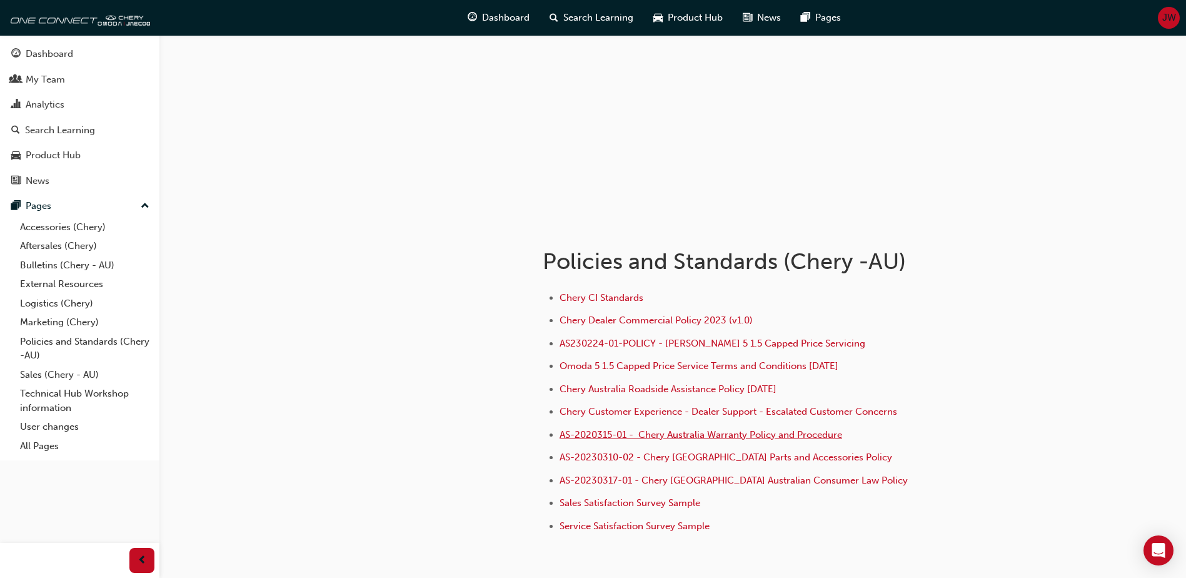
click at [694, 437] on span "AS-2020315-01 - Chery Australia Warranty Policy and Procedure" at bounding box center [701, 434] width 283 height 11
